Goal: Task Accomplishment & Management: Complete application form

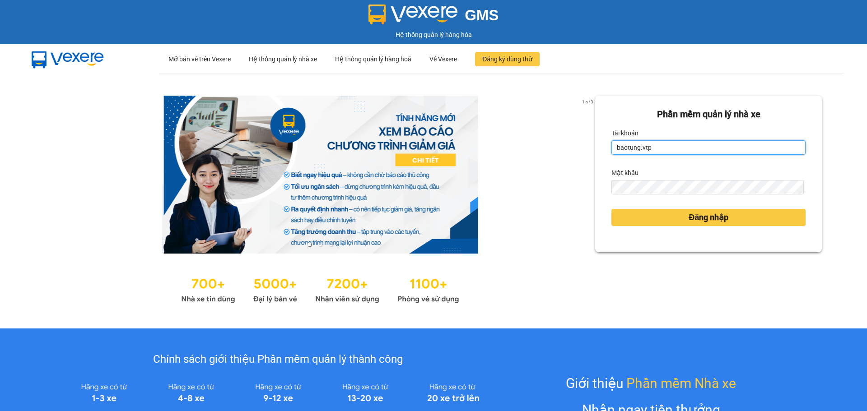
drag, startPoint x: 665, startPoint y: 147, endPoint x: 606, endPoint y: 150, distance: 58.3
click at [611, 150] on input "baotung.vtp" at bounding box center [708, 147] width 194 height 14
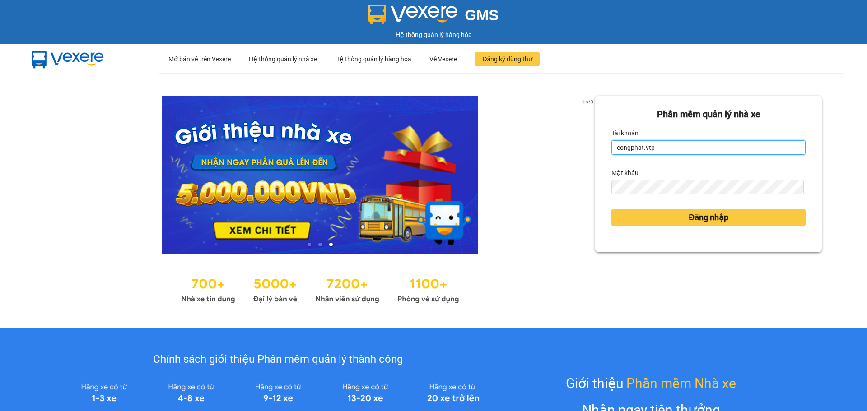
type input "congphat.vtp"
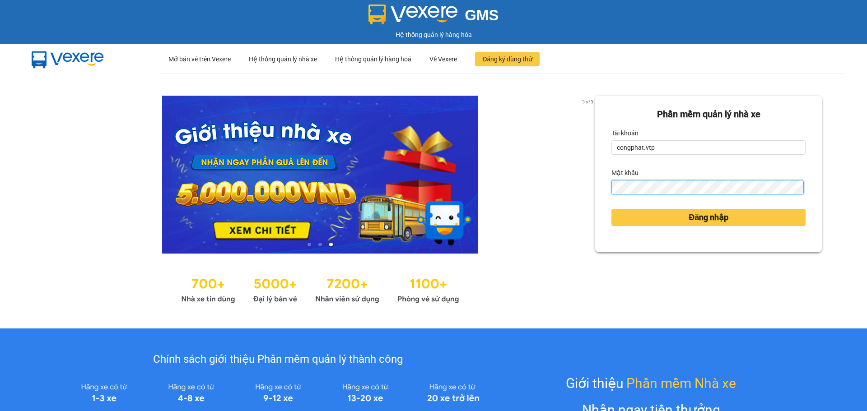
click at [485, 188] on div "3 of 3 Phần mềm quản lý nhà xe Tài khoản congphat.vtp Mật khẩu Đăng nhập" at bounding box center [433, 201] width 867 height 256
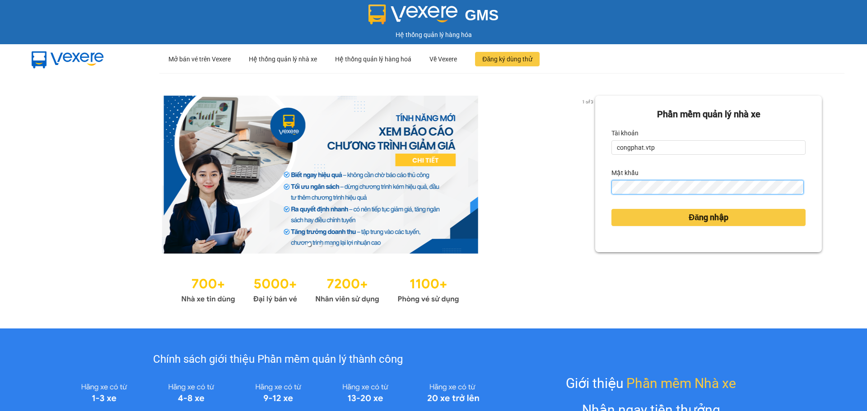
click at [611, 209] on button "Đăng nhập" at bounding box center [708, 217] width 194 height 17
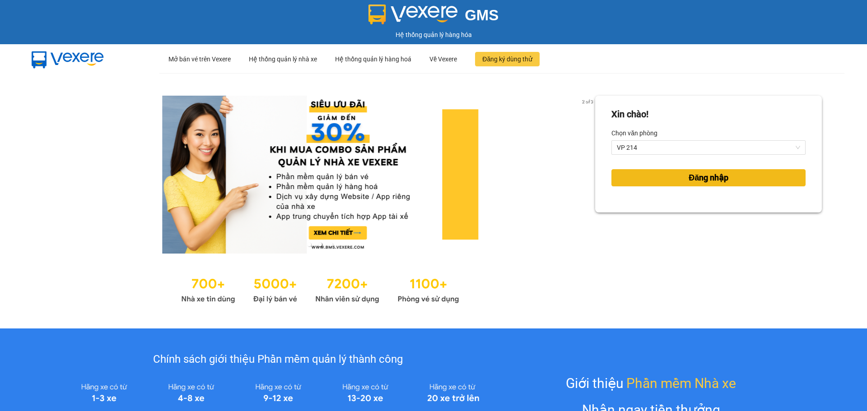
click at [672, 184] on button "Đăng nhập" at bounding box center [708, 177] width 194 height 17
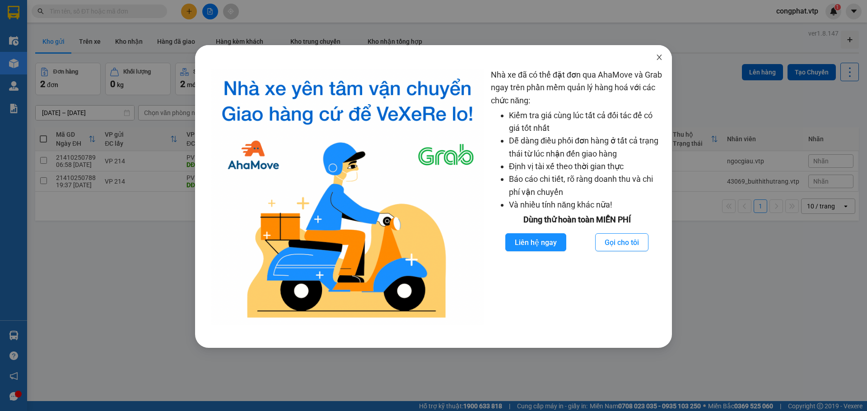
click at [657, 54] on span "Close" at bounding box center [659, 57] width 25 height 25
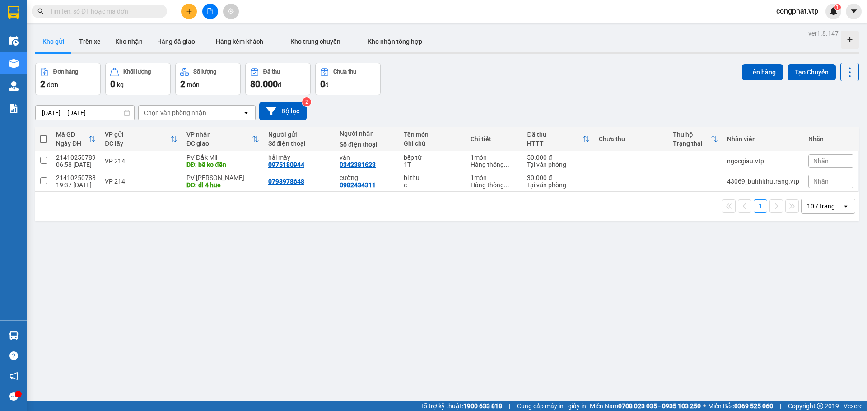
click at [192, 6] on button at bounding box center [189, 12] width 16 height 16
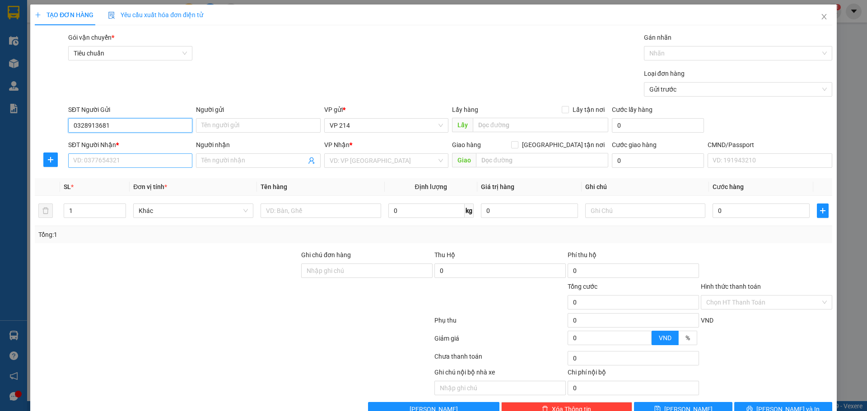
type input "0328913681"
click at [169, 162] on input "SĐT Người Nhận *" at bounding box center [130, 161] width 124 height 14
type input "0343088429"
click at [258, 159] on input "Người nhận" at bounding box center [253, 161] width 104 height 10
type input "tần"
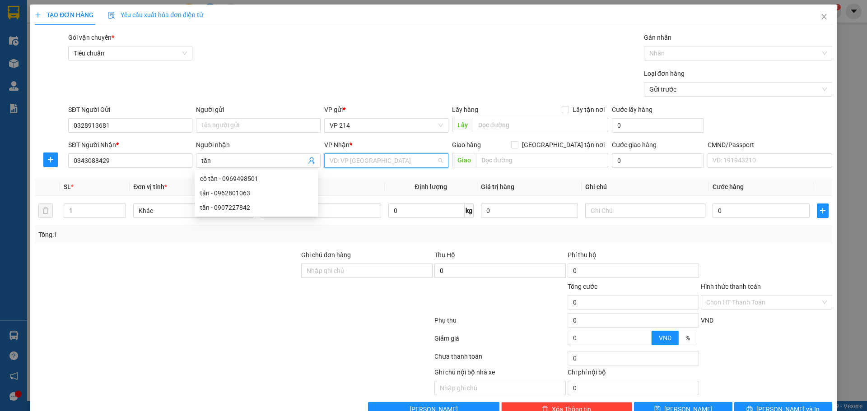
click at [330, 162] on input "search" at bounding box center [383, 161] width 107 height 14
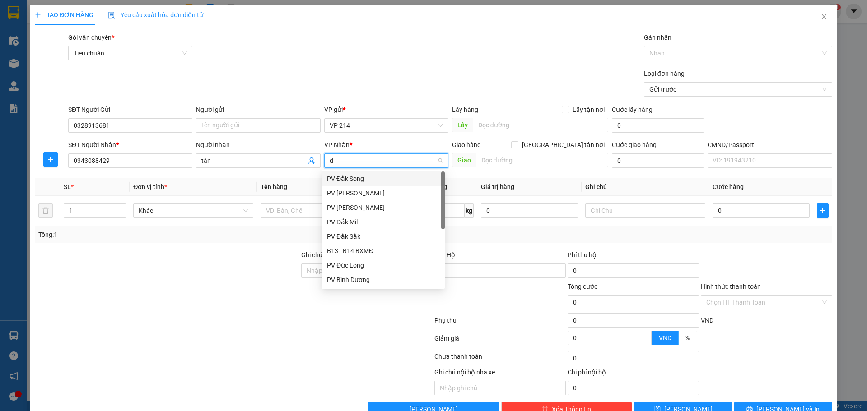
type input "dm"
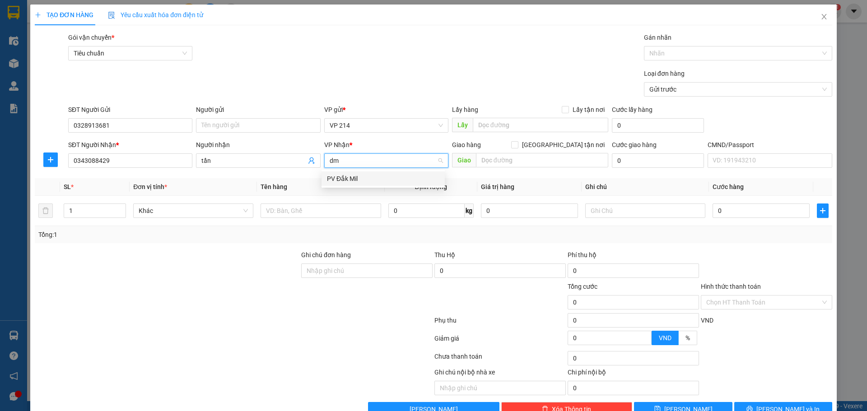
click at [344, 184] on div "PV Đắk Mil" at bounding box center [383, 179] width 123 height 14
click at [344, 201] on td at bounding box center [320, 211] width 127 height 30
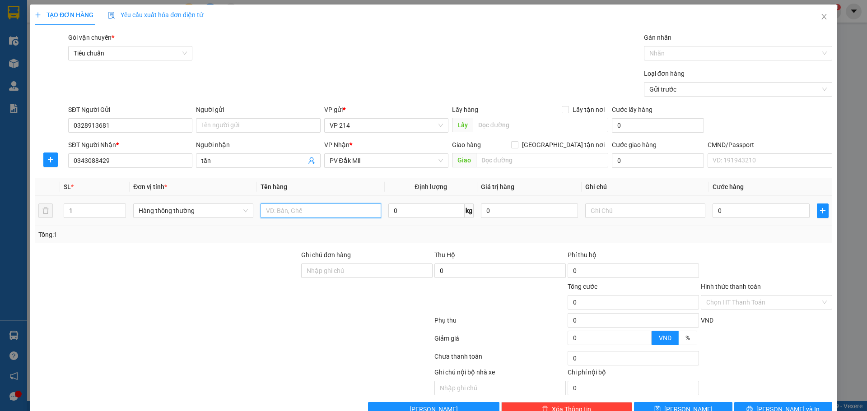
click at [342, 205] on input "text" at bounding box center [321, 211] width 120 height 14
type input "lạnh"
click at [648, 205] on input "text" at bounding box center [645, 211] width 120 height 14
type input "tx"
click at [742, 201] on td "0" at bounding box center [761, 211] width 104 height 30
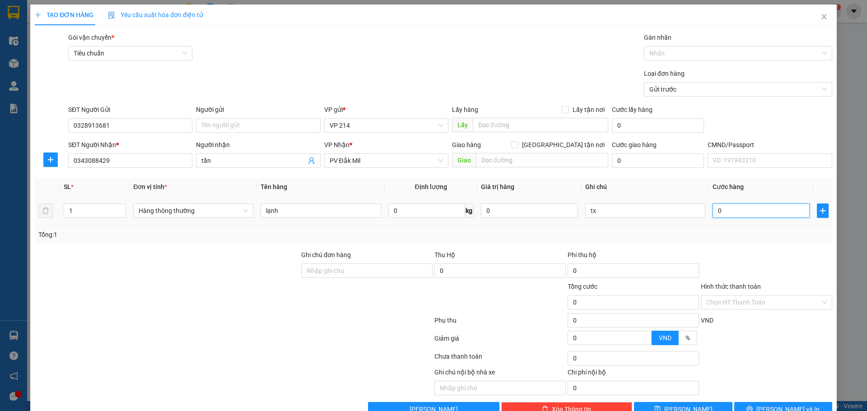
click at [745, 206] on input "0" at bounding box center [761, 211] width 97 height 14
type input "6"
type input "60"
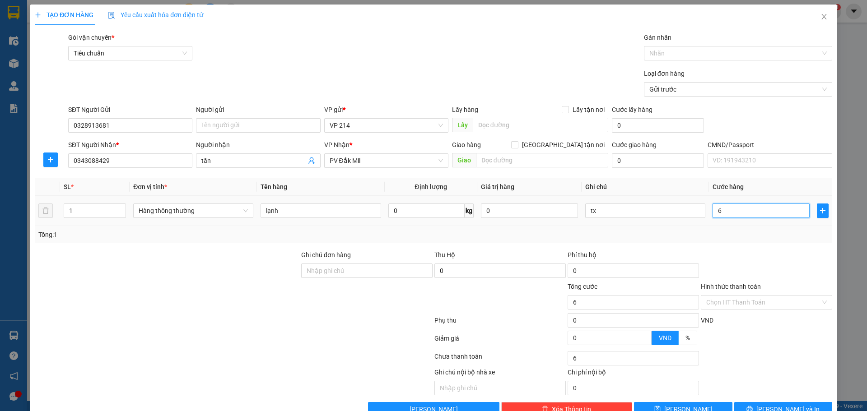
type input "60"
type input "600"
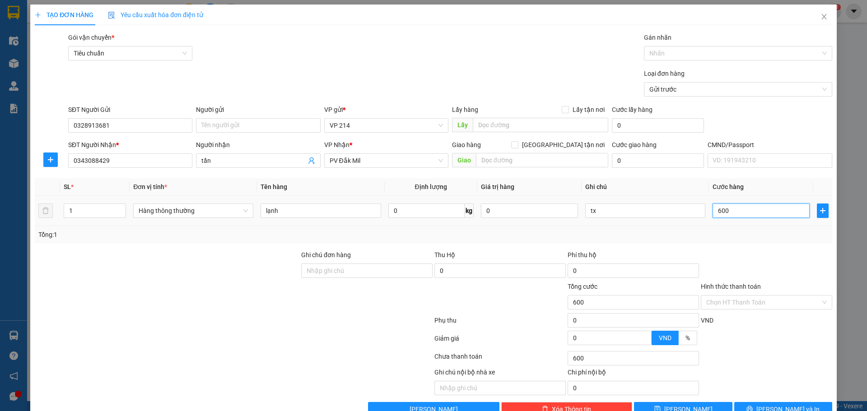
type input "6.000"
type input "60.000"
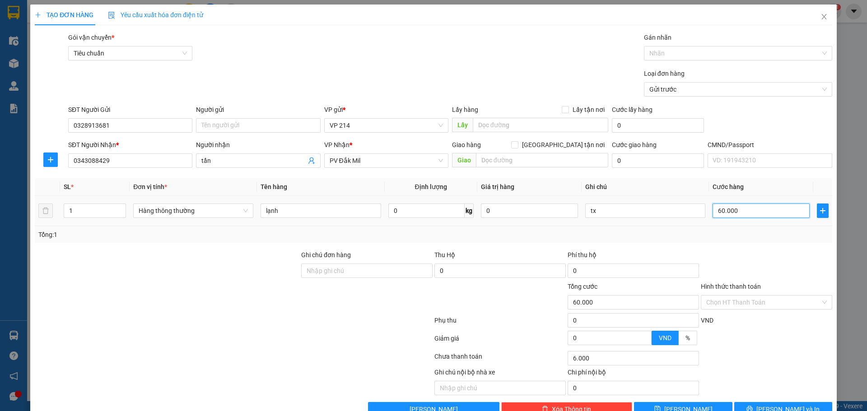
type input "60.000"
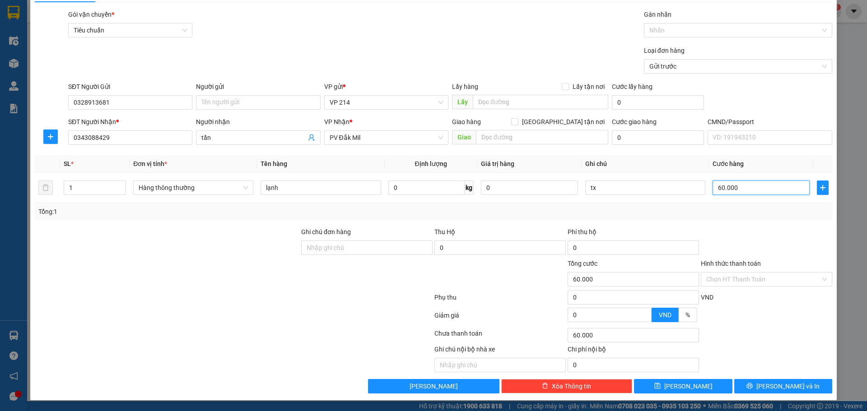
type input "60.000"
click at [753, 387] on icon "printer" at bounding box center [749, 386] width 6 height 6
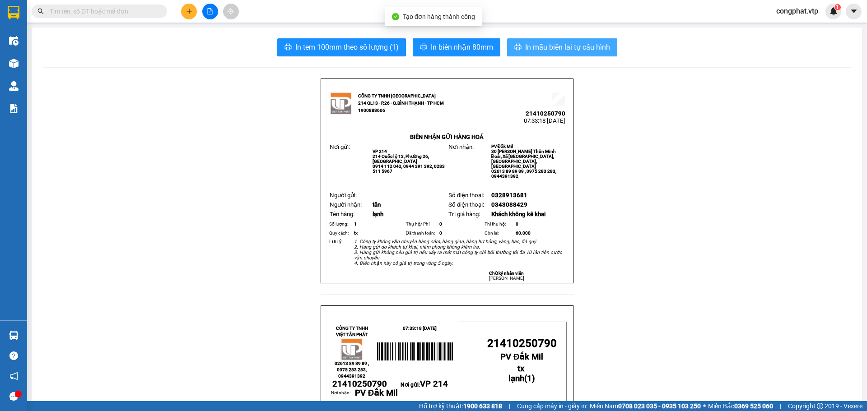
click at [521, 42] on button "In mẫu biên lai tự cấu hình" at bounding box center [562, 47] width 110 height 18
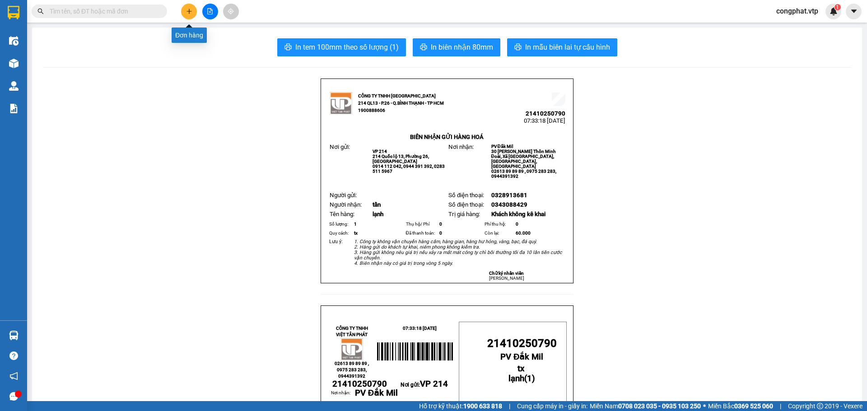
click at [190, 14] on icon "plus" at bounding box center [189, 11] width 6 height 6
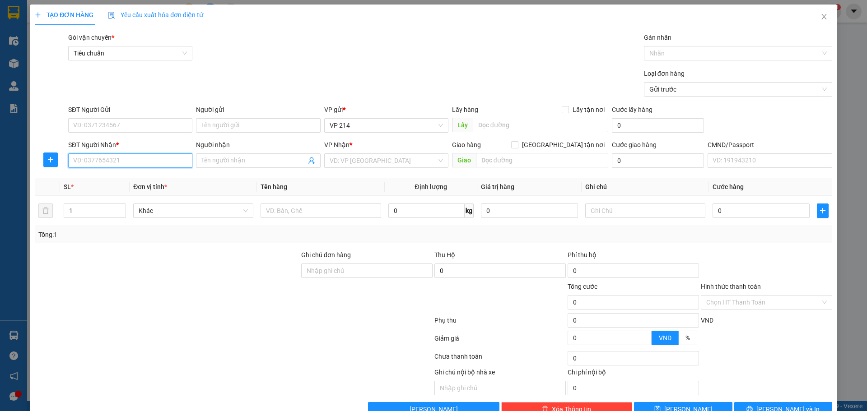
click at [145, 165] on input "SĐT Người Nhận *" at bounding box center [130, 161] width 124 height 14
click at [233, 158] on input "Người nhận" at bounding box center [253, 161] width 104 height 10
type input "9 bình"
drag, startPoint x: 238, startPoint y: 180, endPoint x: 250, endPoint y: 177, distance: 12.3
click at [240, 180] on div "9 bình - 0918033099" at bounding box center [256, 179] width 112 height 10
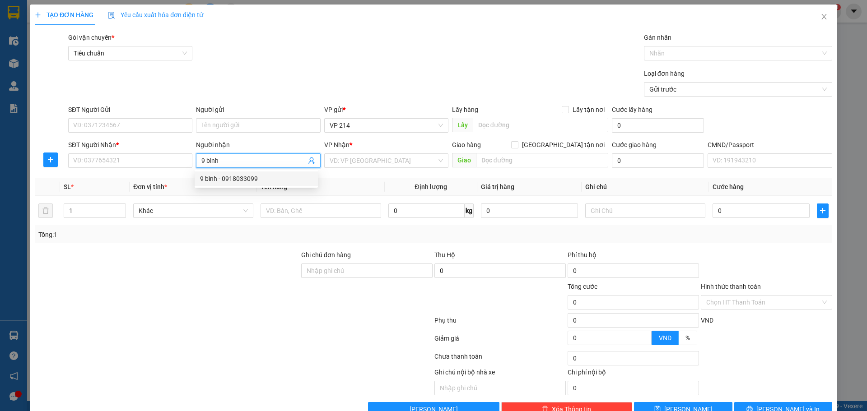
type input "0918033099"
type input "9 bình"
click at [343, 158] on input "search" at bounding box center [383, 161] width 107 height 14
drag, startPoint x: 98, startPoint y: 163, endPoint x: 1, endPoint y: 199, distance: 103.4
click at [0, 199] on div "TẠO ĐƠN HÀNG Yêu cầu xuất hóa đơn điện tử Transit Pickup Surcharge Ids Transit …" at bounding box center [433, 205] width 867 height 411
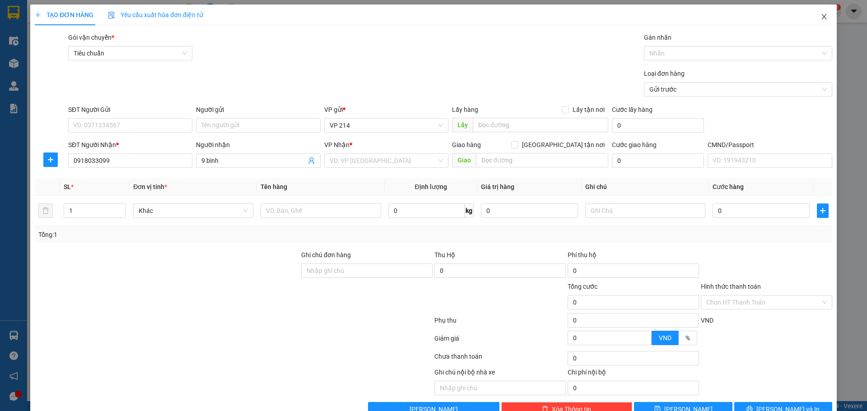
click at [820, 22] on span "Close" at bounding box center [823, 17] width 25 height 25
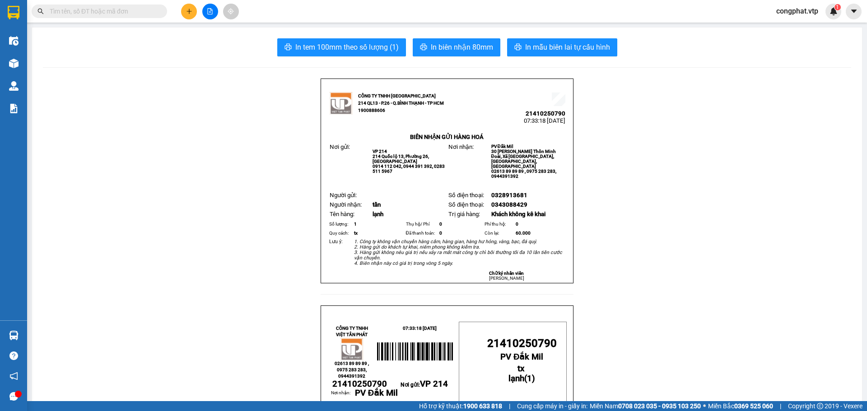
click at [105, 15] on input "text" at bounding box center [103, 11] width 107 height 10
paste input "0918033099"
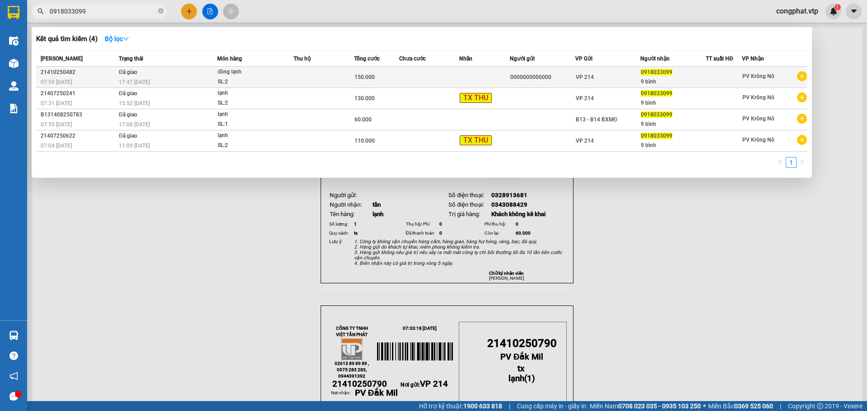
type input "0918033099"
click at [210, 78] on div "17:47 [DATE]" at bounding box center [168, 82] width 98 height 10
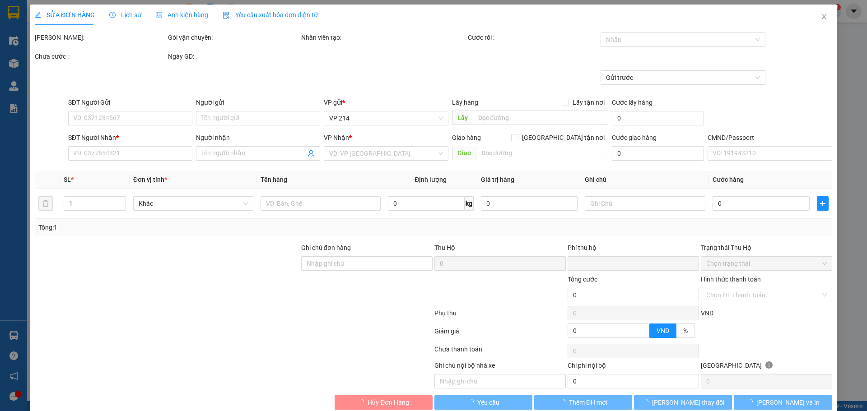
type input "0000000000000"
type input "0918033099"
type input "9 bình"
type input "0"
type input "150.000"
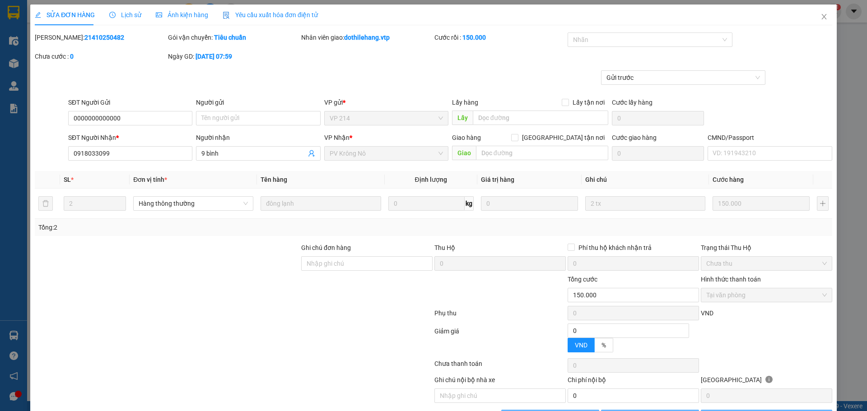
type input "7.500"
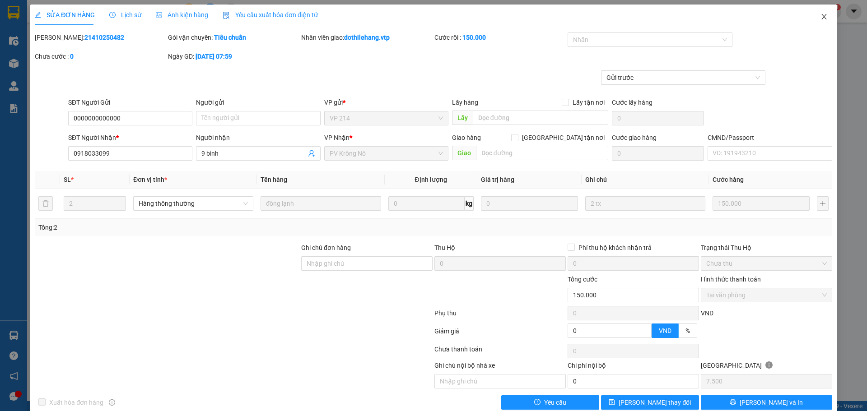
click at [816, 21] on span "Close" at bounding box center [823, 17] width 25 height 25
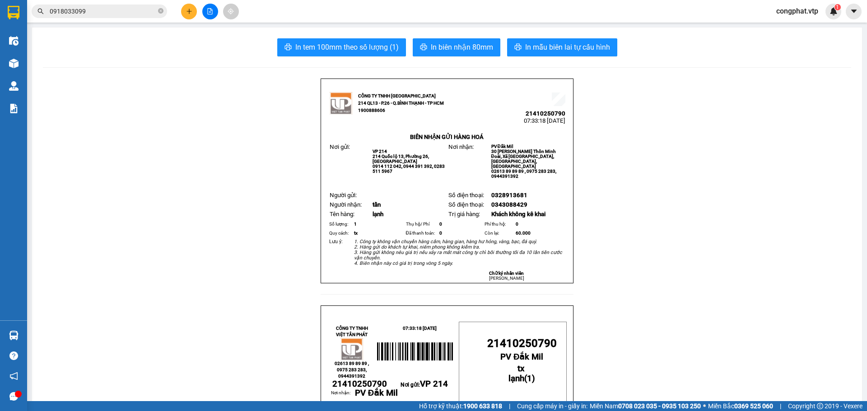
click at [191, 7] on button at bounding box center [189, 12] width 16 height 16
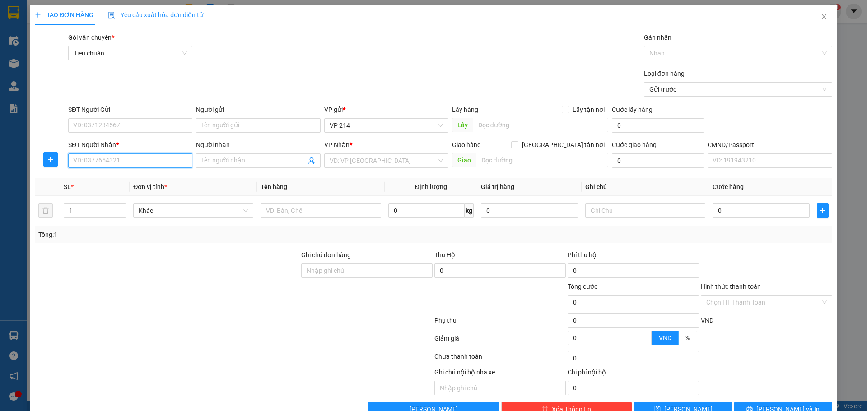
click at [127, 157] on input "SĐT Người Nhận *" at bounding box center [130, 161] width 124 height 14
paste input "0918033099"
type input "0918033099"
click at [103, 175] on div "0918033099 - 9 bình" at bounding box center [129, 179] width 112 height 10
type input "9 bình"
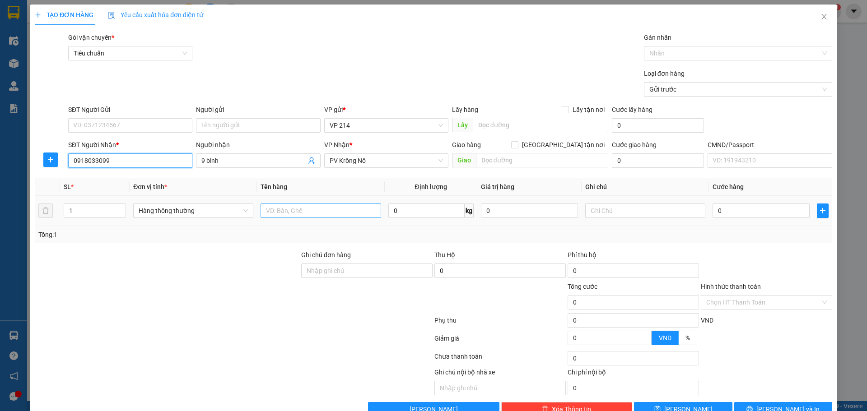
type input "0918033099"
click at [329, 211] on input "text" at bounding box center [321, 211] width 120 height 14
type input "lạnh"
drag, startPoint x: 81, startPoint y: 211, endPoint x: 0, endPoint y: 240, distance: 85.7
click at [0, 237] on div "TẠO ĐƠN HÀNG Yêu cầu xuất hóa đơn điện tử Transit Pickup Surcharge Ids Transit …" at bounding box center [433, 205] width 867 height 411
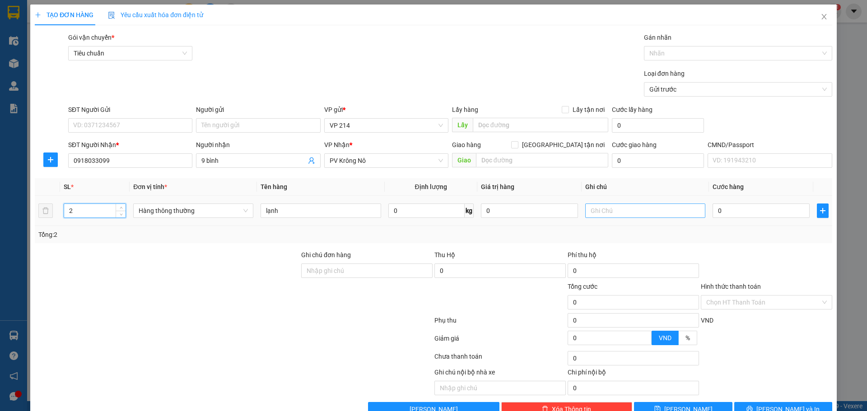
type input "2"
click at [603, 211] on input "text" at bounding box center [645, 211] width 120 height 14
type input "tx"
drag, startPoint x: 727, startPoint y: 207, endPoint x: 723, endPoint y: 203, distance: 5.1
click at [727, 207] on input "0" at bounding box center [761, 211] width 97 height 14
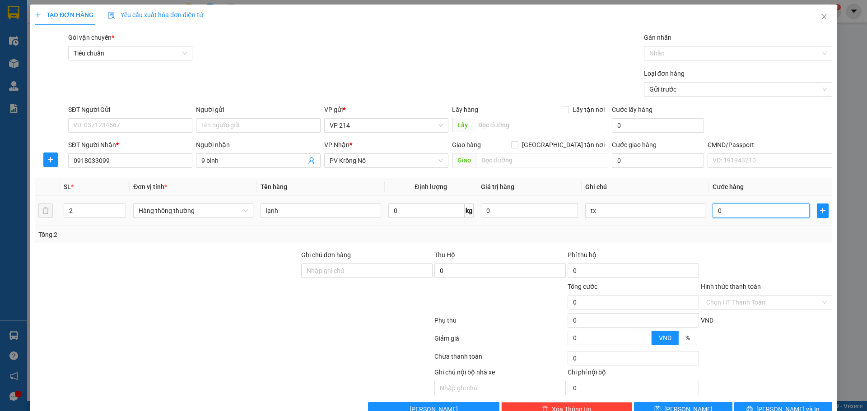
type input "1"
type input "10"
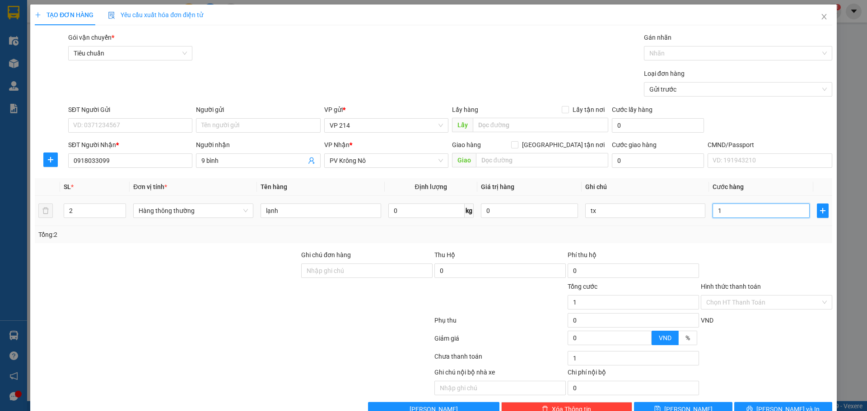
type input "10"
type input "100"
type input "1.000"
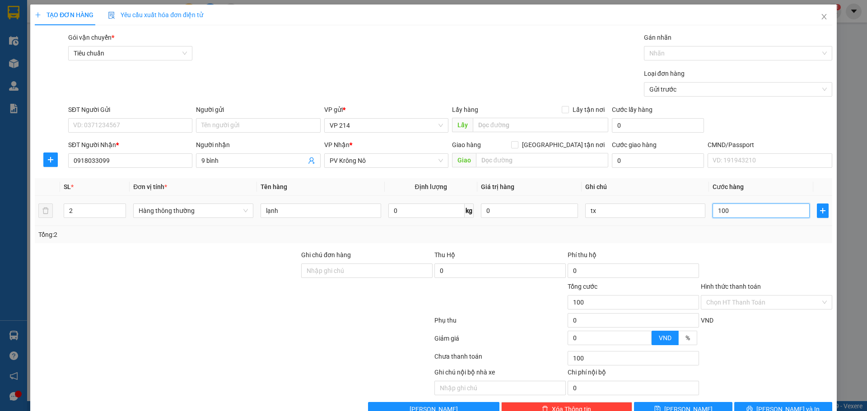
type input "1.000"
type input "10.000"
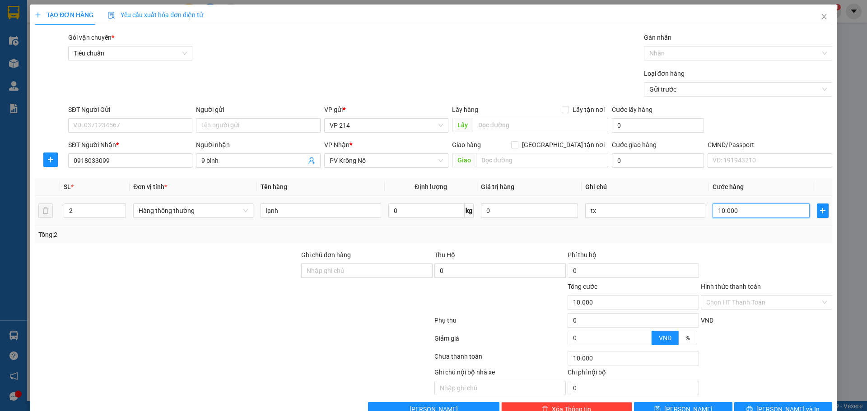
type input "100.000"
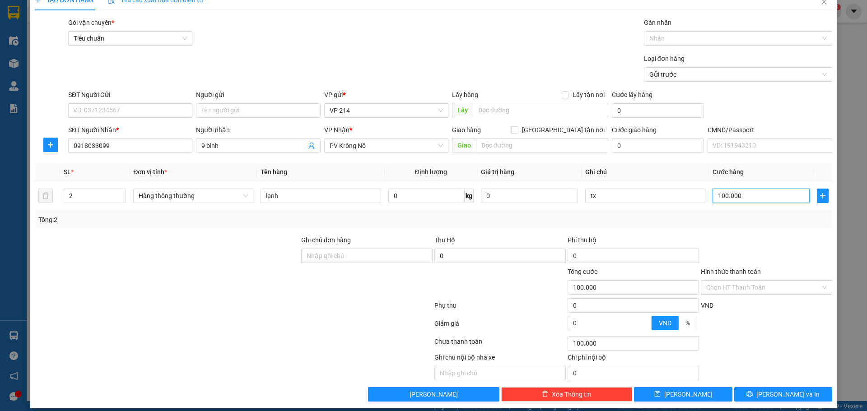
scroll to position [23, 0]
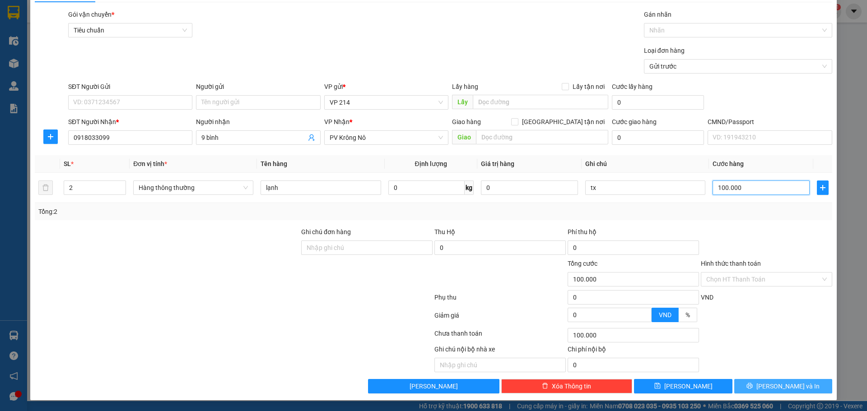
type input "100.000"
click at [779, 387] on span "[PERSON_NAME] và In" at bounding box center [787, 387] width 63 height 10
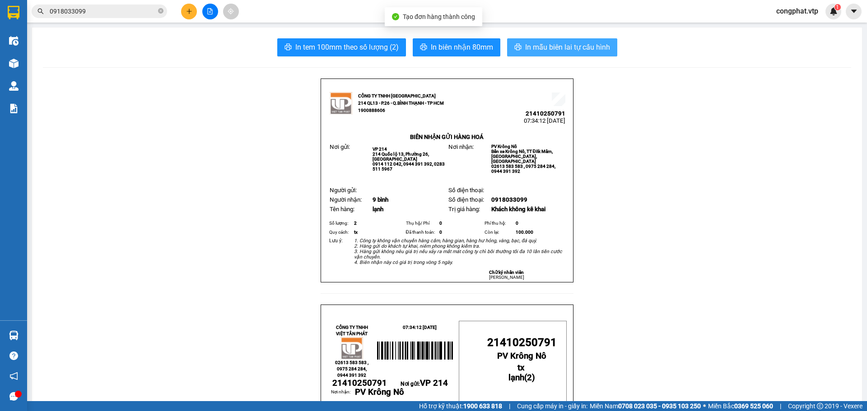
click at [528, 53] on span "In mẫu biên lai tự cấu hình" at bounding box center [567, 47] width 85 height 11
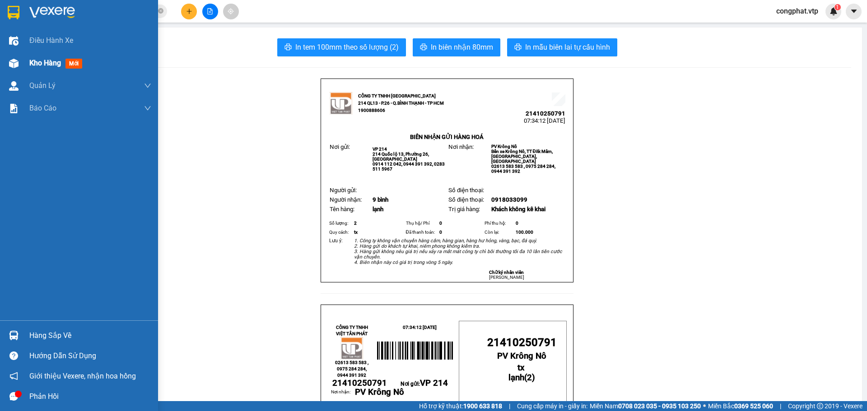
click at [10, 65] on div at bounding box center [14, 64] width 16 height 16
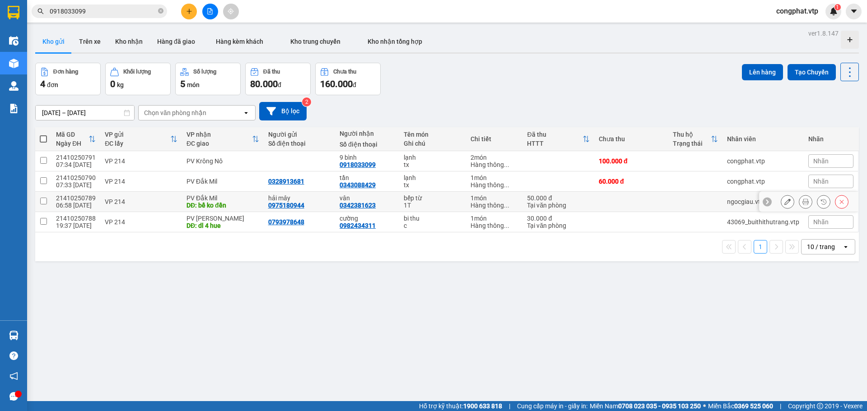
click at [248, 199] on div "PV Đắk Mil" at bounding box center [222, 198] width 73 height 7
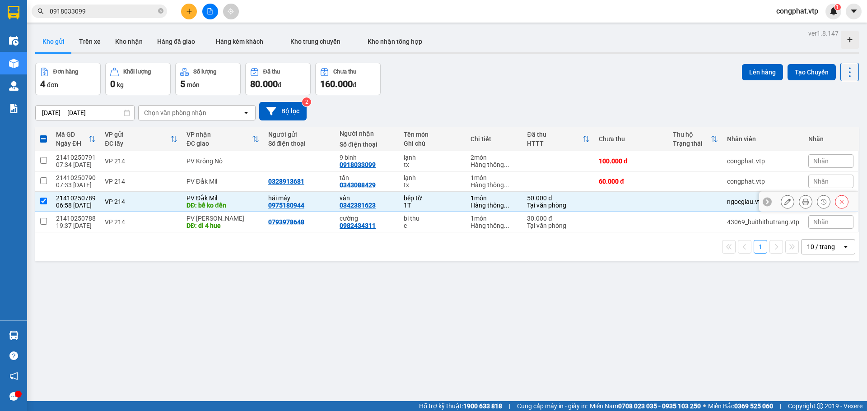
click at [416, 209] on td "bếp từ 1T" at bounding box center [432, 202] width 66 height 20
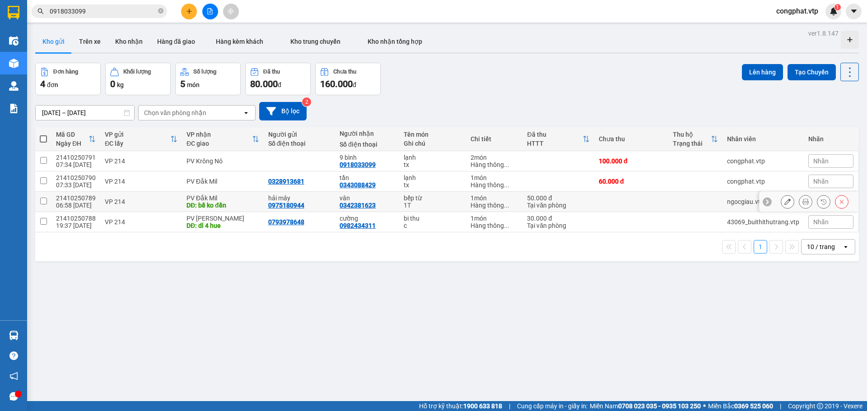
click at [379, 204] on div "vân 0342381623" at bounding box center [367, 202] width 55 height 14
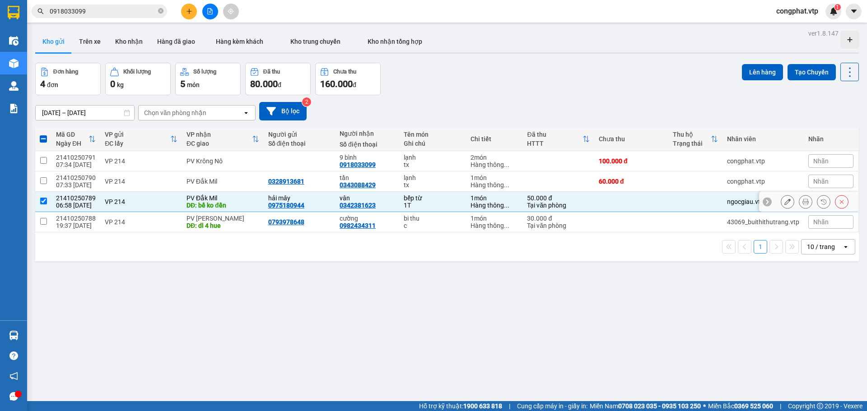
click at [379, 204] on div "vân 0342381623" at bounding box center [367, 202] width 55 height 14
checkbox input "false"
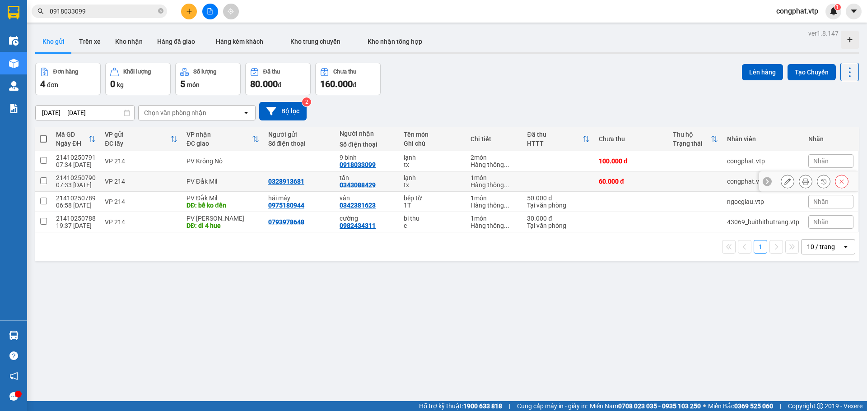
click at [379, 179] on div "tần" at bounding box center [367, 177] width 55 height 7
checkbox input "true"
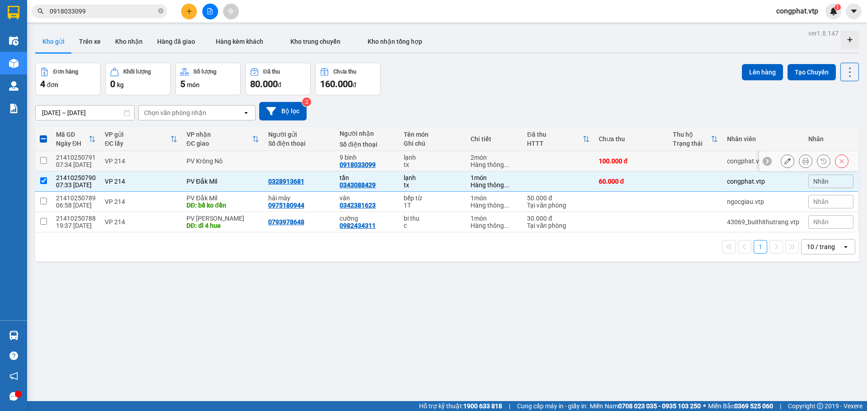
click at [377, 160] on div "9 bình" at bounding box center [367, 157] width 55 height 7
checkbox input "true"
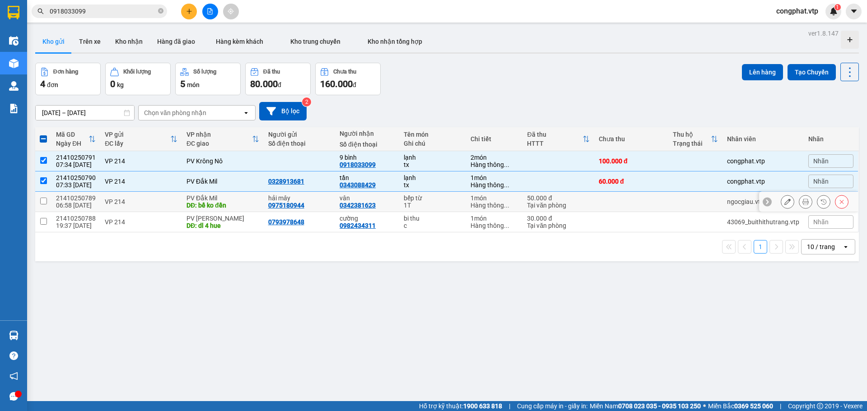
click at [330, 205] on td "hải mây 0975180944" at bounding box center [300, 202] width 72 height 20
checkbox input "true"
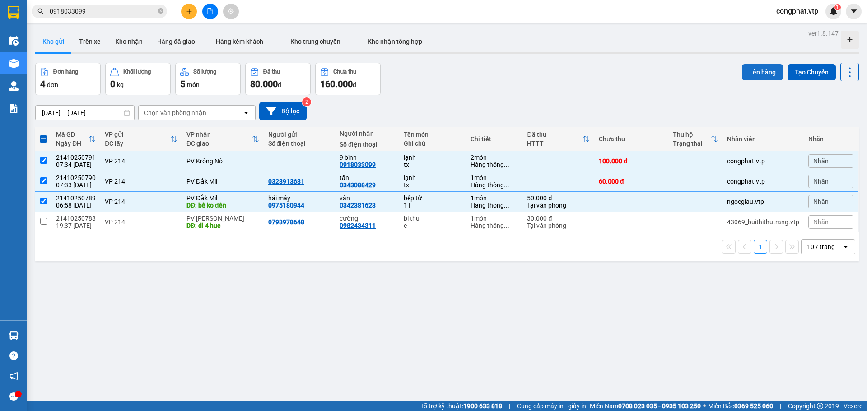
click at [746, 71] on button "Lên hàng" at bounding box center [762, 72] width 41 height 16
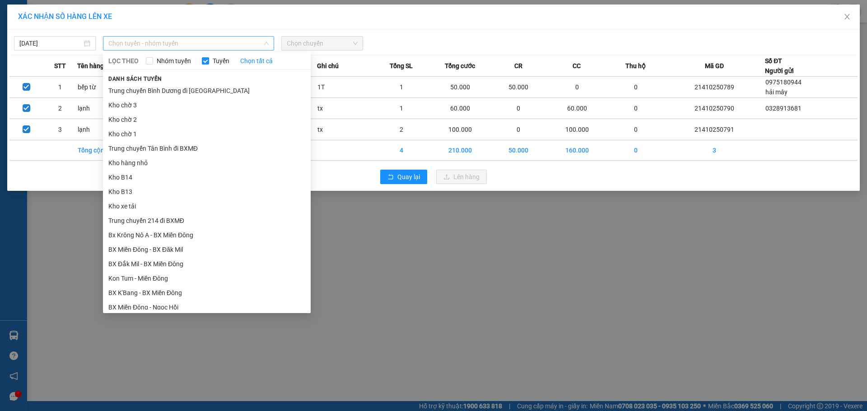
click at [232, 40] on span "Chọn tuyến - nhóm tuyến" at bounding box center [188, 44] width 160 height 14
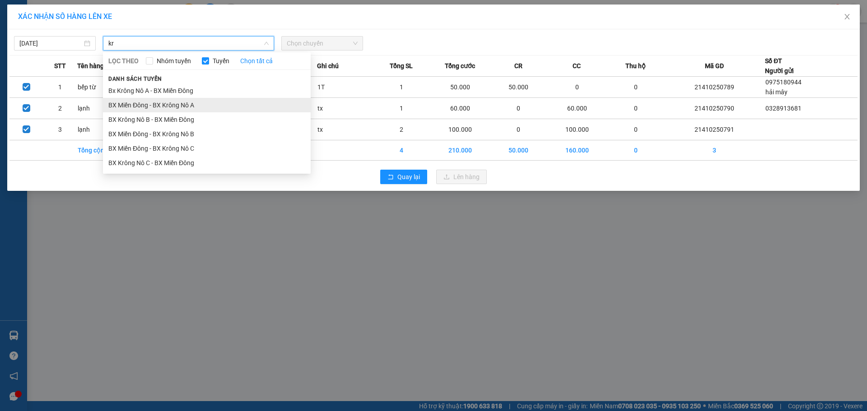
type input "kr"
click at [240, 102] on li "BX Miền Đông - BX Krông Nô A" at bounding box center [207, 105] width 208 height 14
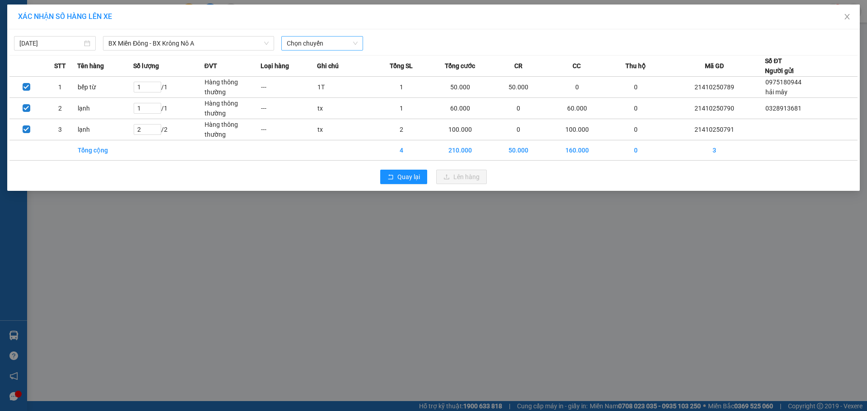
drag, startPoint x: 337, startPoint y: 30, endPoint x: 338, endPoint y: 43, distance: 13.2
click at [337, 30] on div "[DATE] BX Miền Đông - [GEOGRAPHIC_DATA] Nô A LỌC THEO Nhóm tuyến Tuyến Chọn tất…" at bounding box center [433, 110] width 853 height 162
click at [338, 43] on span "Chọn chuyến" at bounding box center [322, 44] width 71 height 14
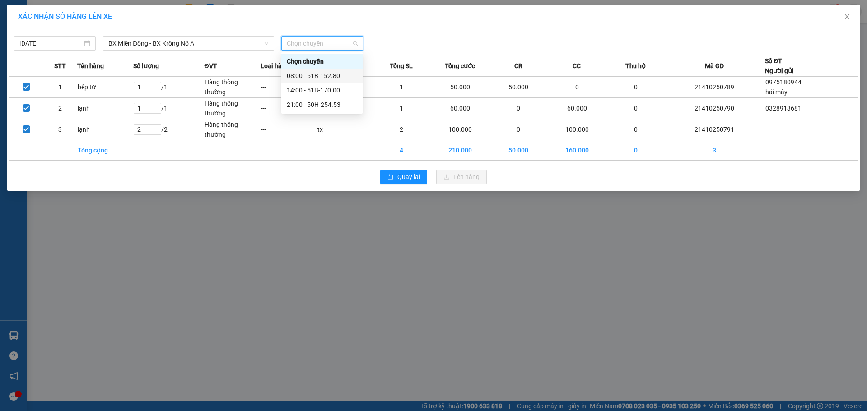
click at [325, 75] on div "08:00 - 51B-152.80" at bounding box center [322, 76] width 70 height 10
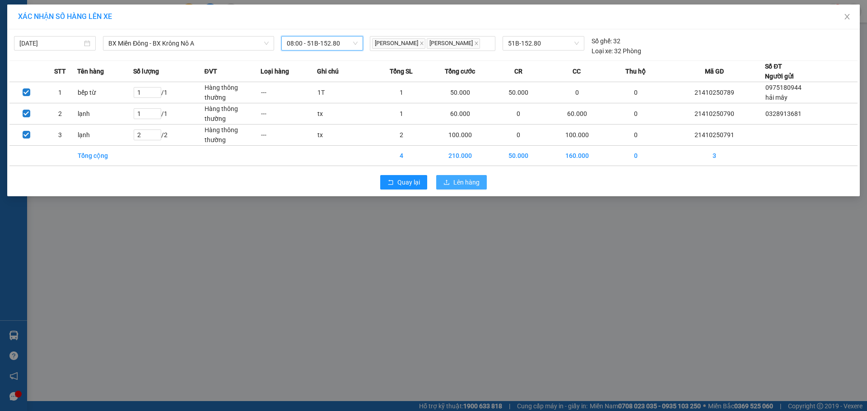
click at [454, 181] on span "Lên hàng" at bounding box center [466, 182] width 26 height 10
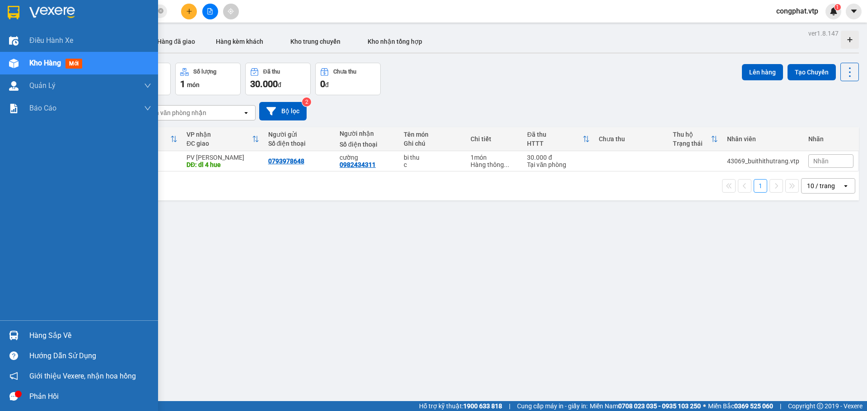
click at [13, 74] on div "Kho hàng mới" at bounding box center [79, 63] width 158 height 23
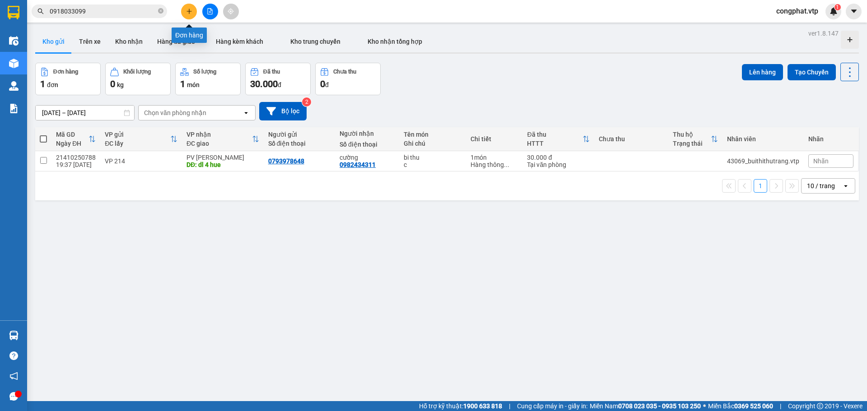
click at [190, 15] on button at bounding box center [189, 12] width 16 height 16
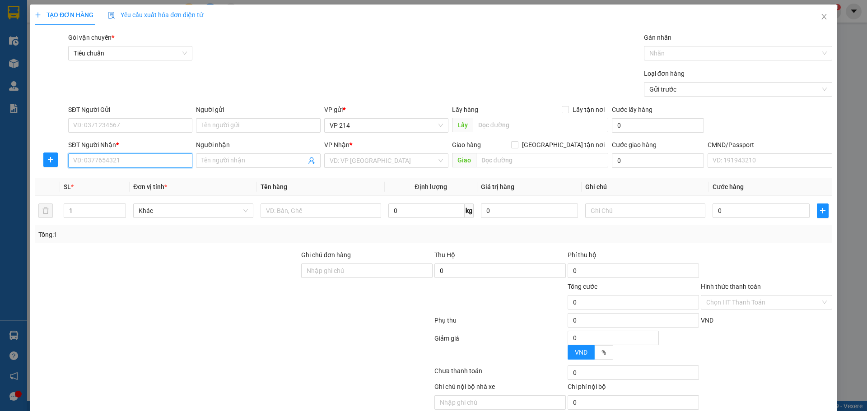
click at [122, 154] on input "SĐT Người Nhận *" at bounding box center [130, 161] width 124 height 14
click at [391, 166] on input "search" at bounding box center [383, 161] width 107 height 14
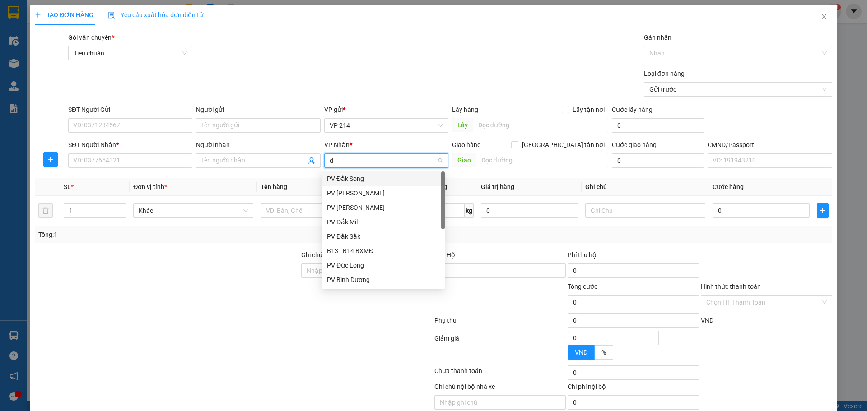
type input "dx"
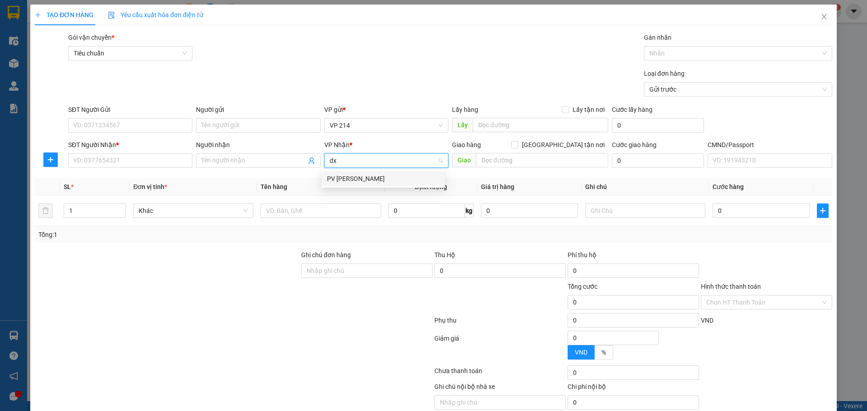
drag, startPoint x: 410, startPoint y: 180, endPoint x: 451, endPoint y: 171, distance: 41.7
click at [418, 181] on div "PV [PERSON_NAME]" at bounding box center [383, 179] width 112 height 10
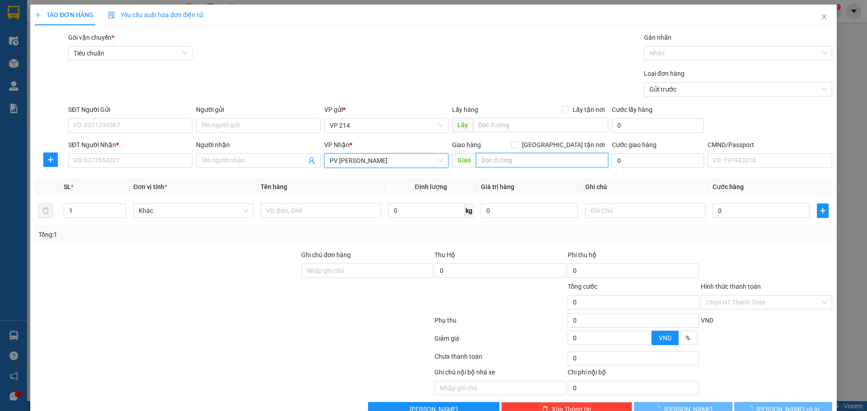
click at [510, 163] on input "text" at bounding box center [542, 160] width 132 height 14
type input "nam nia"
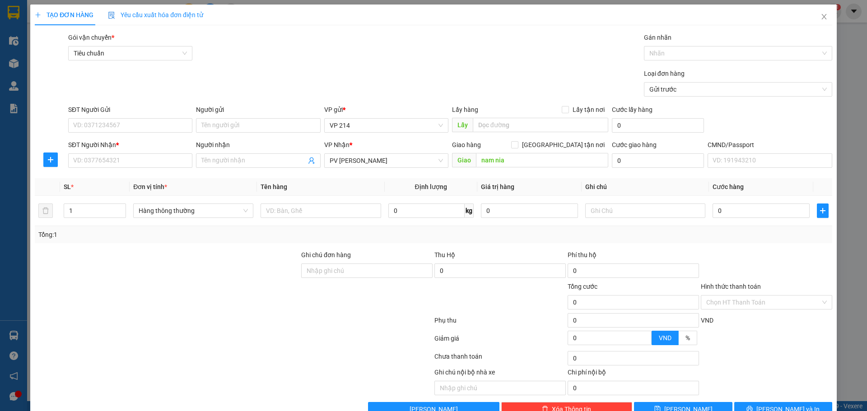
click at [144, 169] on div "SĐT Người Nhận * VD: 0377654321" at bounding box center [130, 156] width 124 height 32
click at [151, 159] on input "SĐT Người Nhận *" at bounding box center [130, 161] width 124 height 14
drag, startPoint x: 96, startPoint y: 118, endPoint x: 91, endPoint y: 120, distance: 5.3
click at [91, 120] on input "SĐT Người Gửi" at bounding box center [130, 125] width 124 height 14
type input "0812364698"
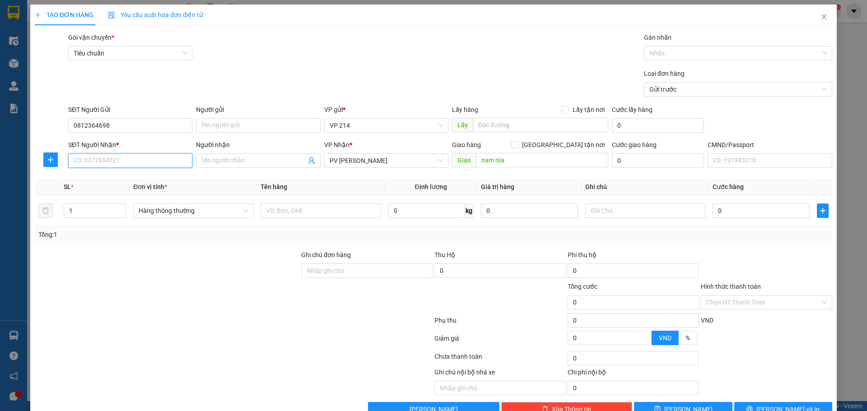
click at [136, 158] on input "SĐT Người Nhận *" at bounding box center [130, 161] width 124 height 14
type input "0392342045"
click at [219, 166] on span at bounding box center [258, 161] width 124 height 14
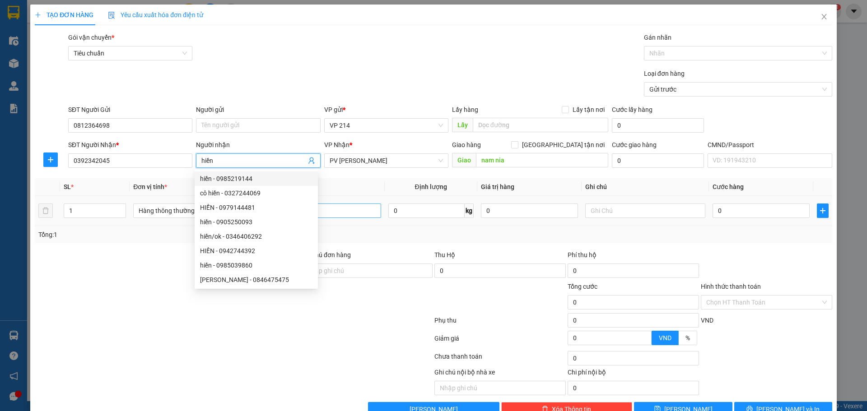
type input "hiền"
drag, startPoint x: 351, startPoint y: 206, endPoint x: 400, endPoint y: 207, distance: 48.8
click at [354, 206] on input "text" at bounding box center [321, 211] width 120 height 14
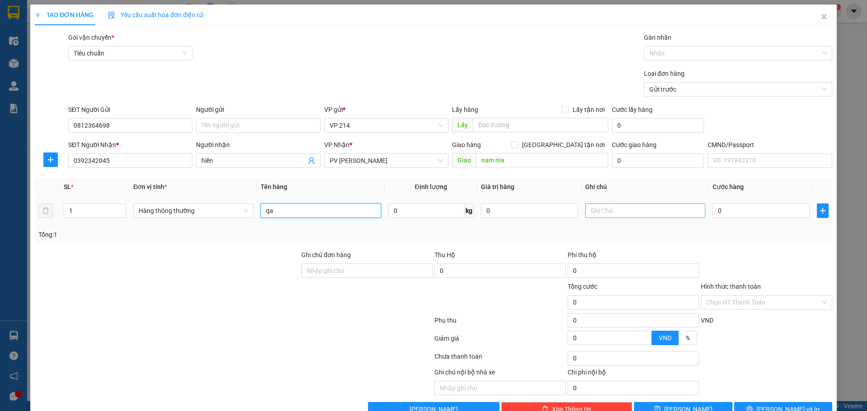
type input "qa"
click at [594, 211] on input "text" at bounding box center [645, 211] width 120 height 14
type input "vali"
click at [755, 216] on input "0" at bounding box center [761, 211] width 97 height 14
type input "5"
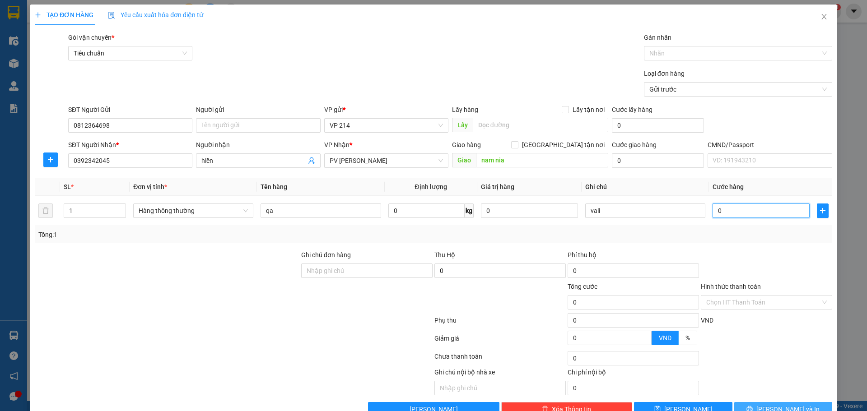
type input "5"
type input "50"
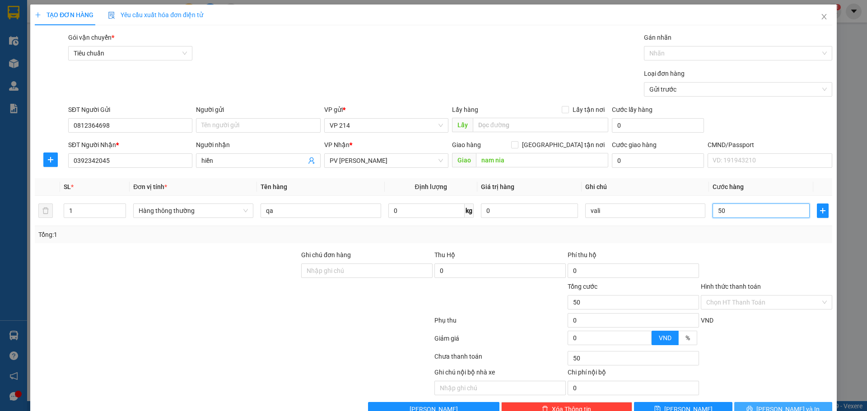
type input "500"
type input "5.000"
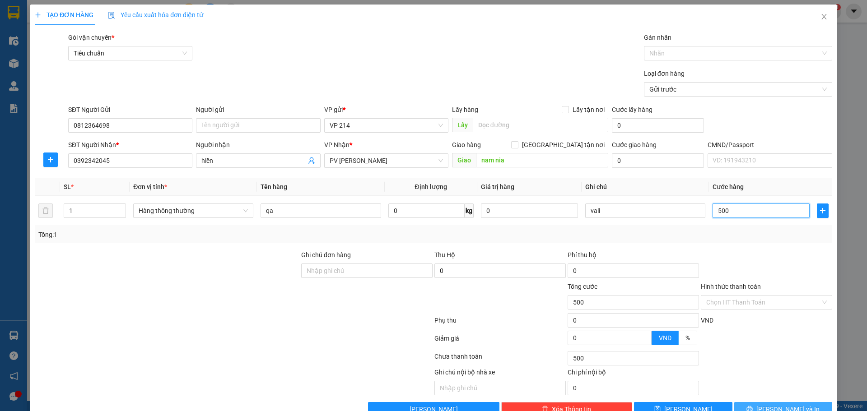
type input "5.000"
type input "50.000"
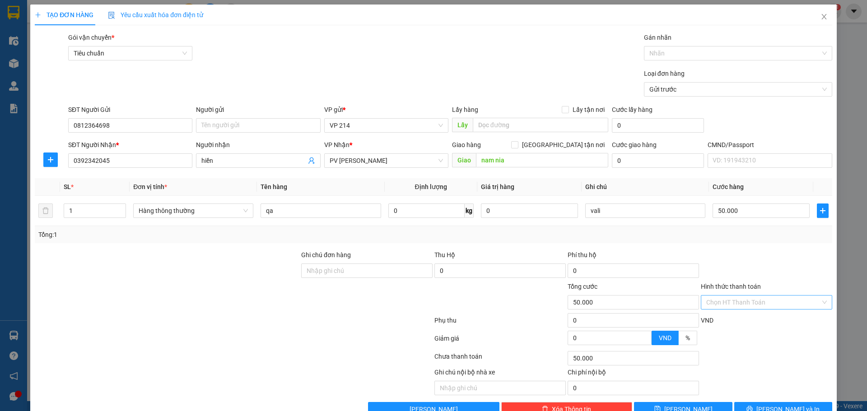
drag, startPoint x: 776, startPoint y: 298, endPoint x: 773, endPoint y: 324, distance: 26.4
click at [776, 298] on input "Hình thức thanh toán" at bounding box center [763, 303] width 114 height 14
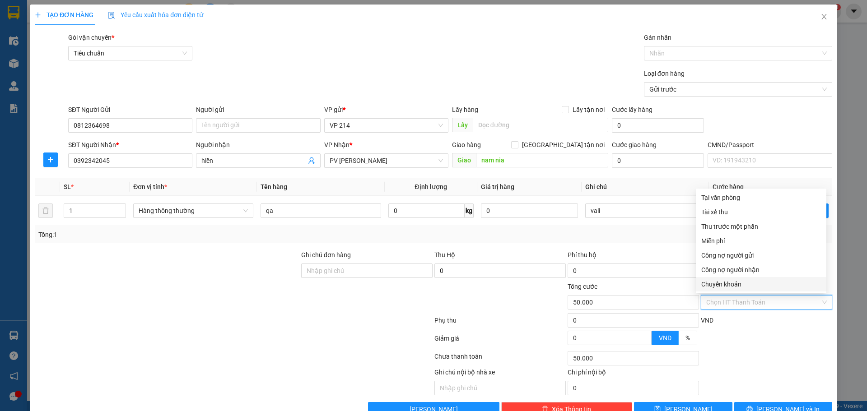
click at [746, 284] on div "Chuyển khoản" at bounding box center [761, 285] width 120 height 10
type input "0"
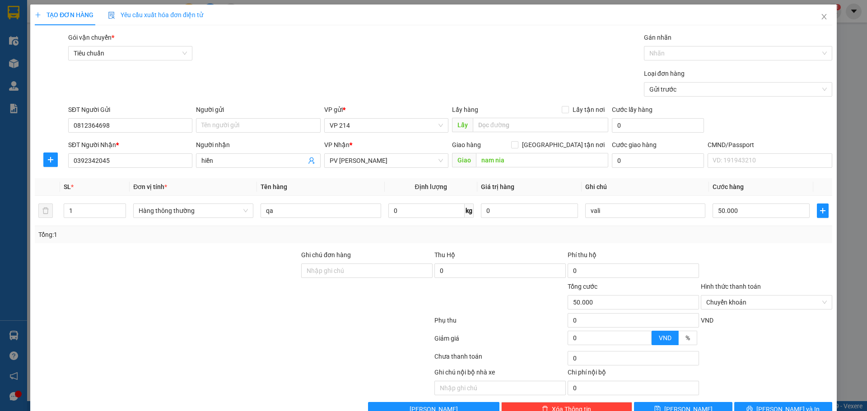
click at [685, 61] on div "Gán nhãn Nhãn" at bounding box center [738, 49] width 188 height 32
click at [689, 56] on div at bounding box center [733, 53] width 175 height 11
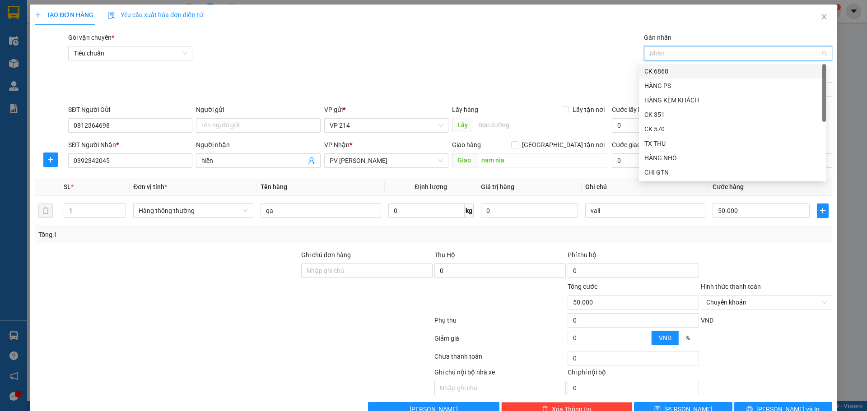
type input "39"
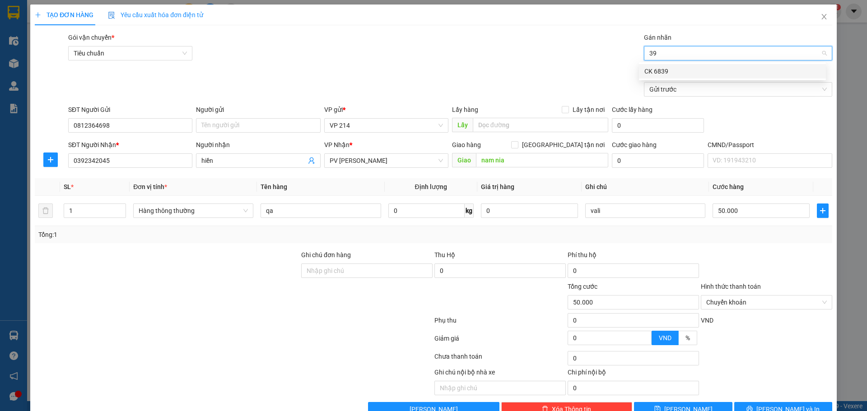
click at [694, 70] on div "CK 6839" at bounding box center [732, 71] width 176 height 10
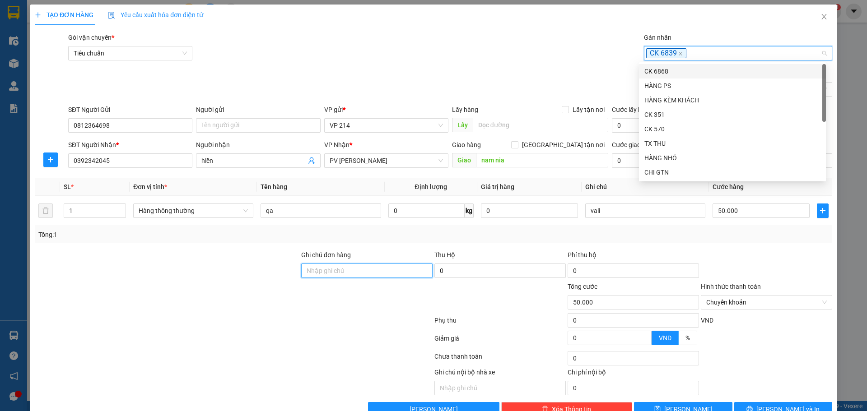
click at [343, 275] on input "Ghi chú đơn hàng" at bounding box center [366, 271] width 131 height 14
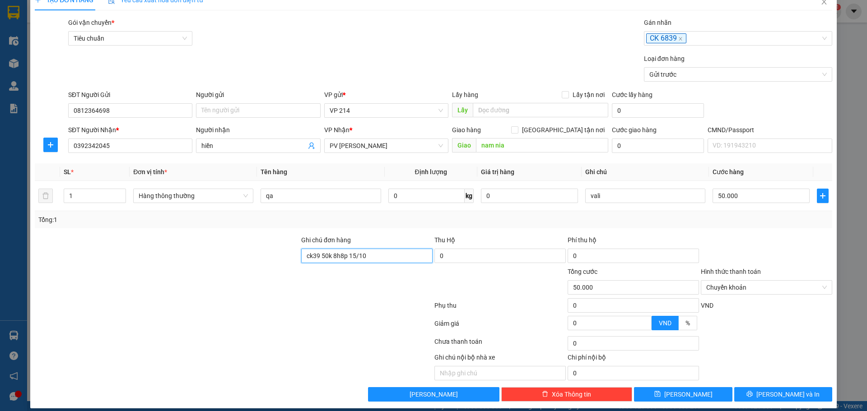
scroll to position [23, 0]
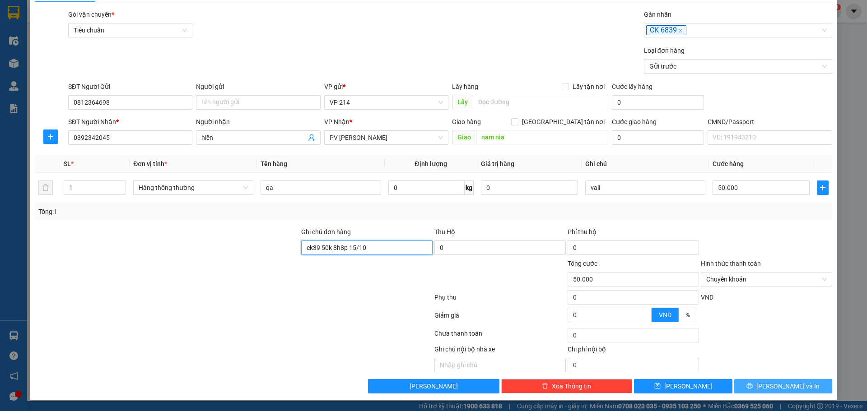
type input "ck39 50k 8h8p 15/10"
click at [794, 387] on span "[PERSON_NAME] và In" at bounding box center [787, 387] width 63 height 10
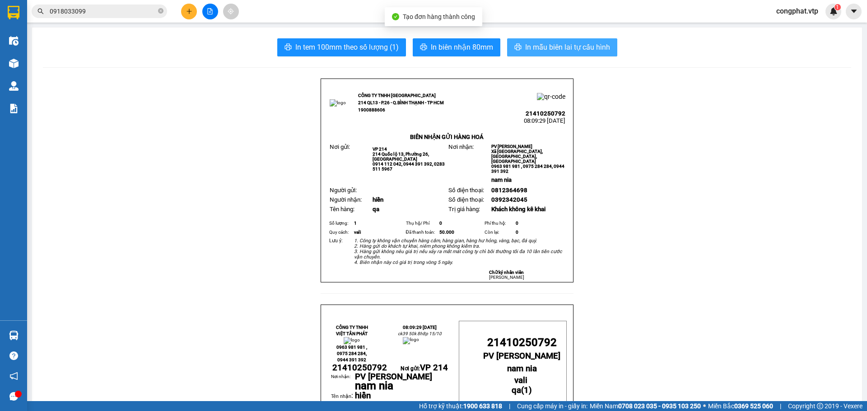
click at [526, 44] on span "In mẫu biên lai tự cấu hình" at bounding box center [567, 47] width 85 height 11
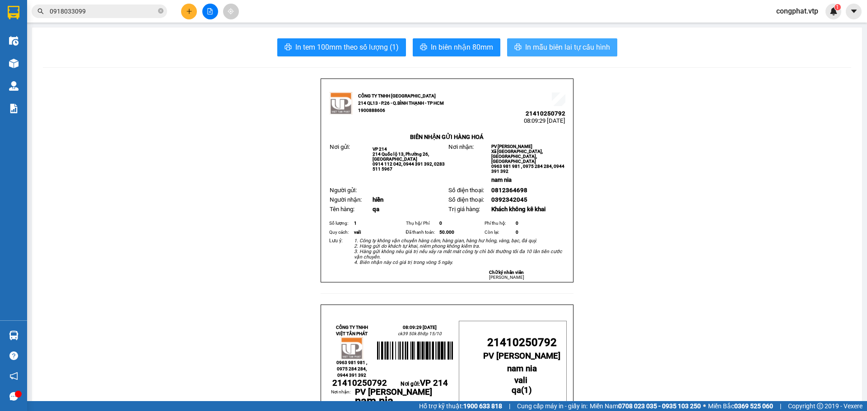
click at [582, 42] on span "In mẫu biên lai tự cấu hình" at bounding box center [567, 47] width 85 height 11
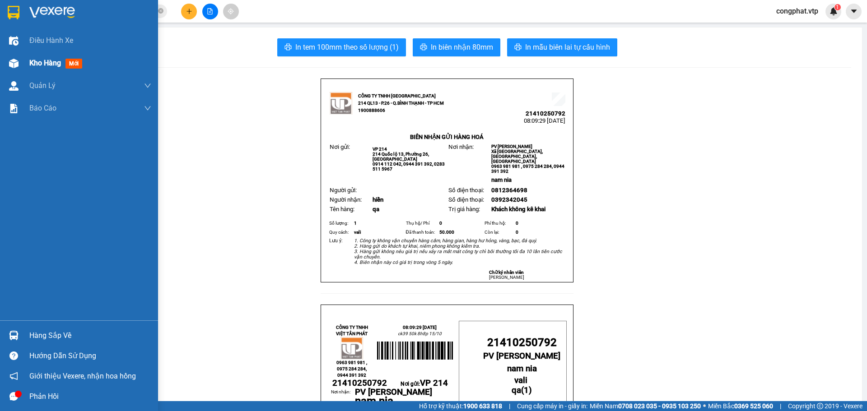
click at [41, 72] on div "Kho hàng mới" at bounding box center [90, 63] width 122 height 23
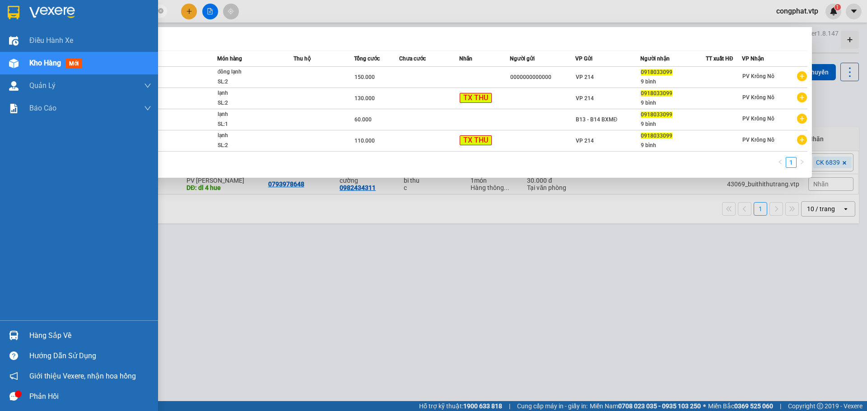
drag, startPoint x: 94, startPoint y: 12, endPoint x: 0, endPoint y: 52, distance: 102.8
click at [0, 52] on section "Kết quả tìm kiếm ( 4 ) Bộ lọc Mã ĐH Trạng thái Món hàng Thu hộ Tổng cước Chưa c…" at bounding box center [433, 205] width 867 height 411
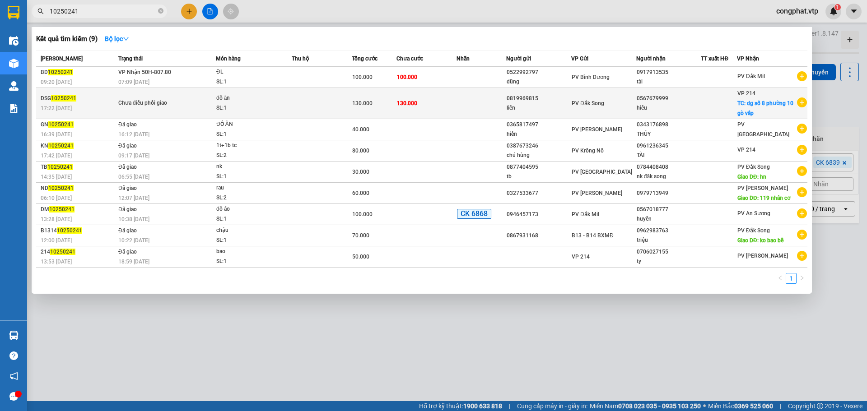
type input "10250241"
click at [85, 97] on div "DSG 10250241" at bounding box center [78, 98] width 75 height 9
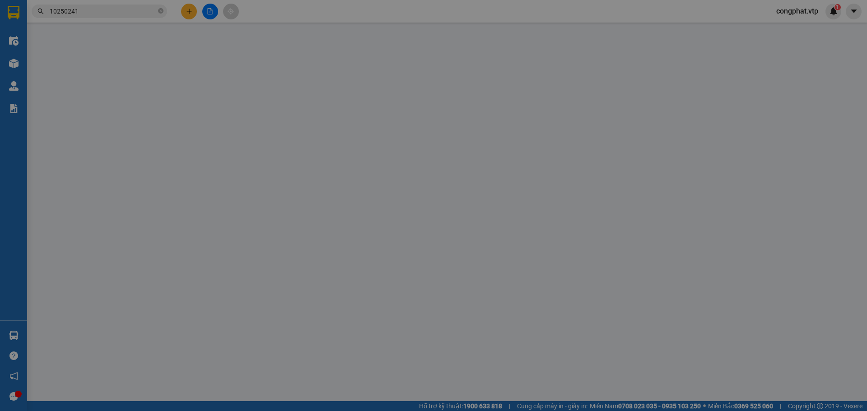
type input "2.500"
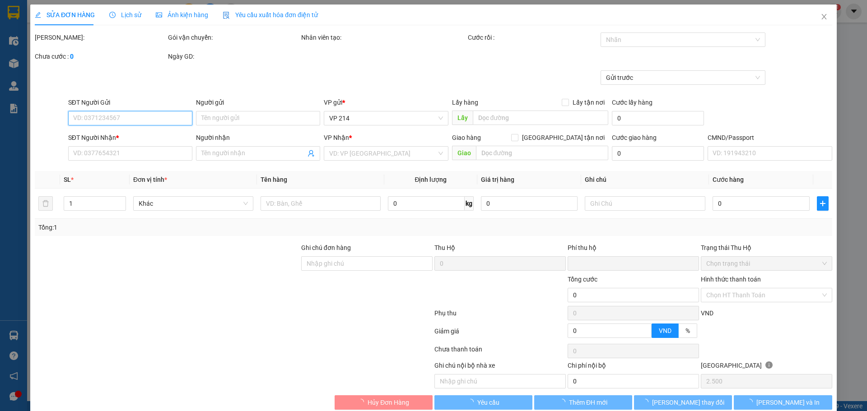
type input "0819969815"
type input "liên"
type input "0567679999"
type input "hiêu"
checkbox input "true"
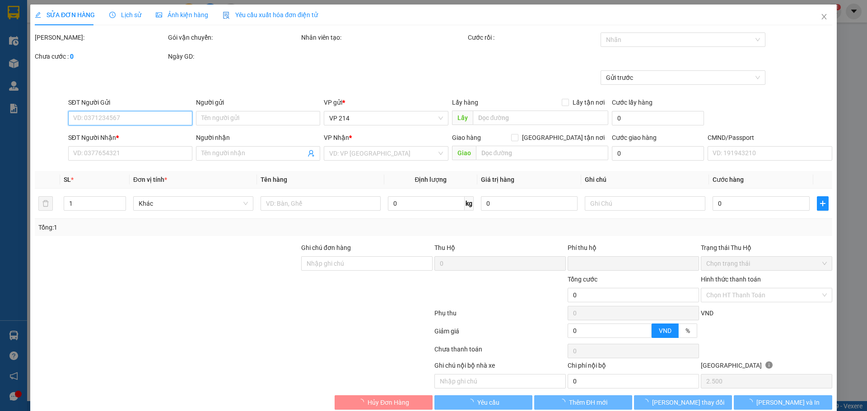
type input "dg số 8 phường 10 gò vấp"
type input "0"
type input "130.000"
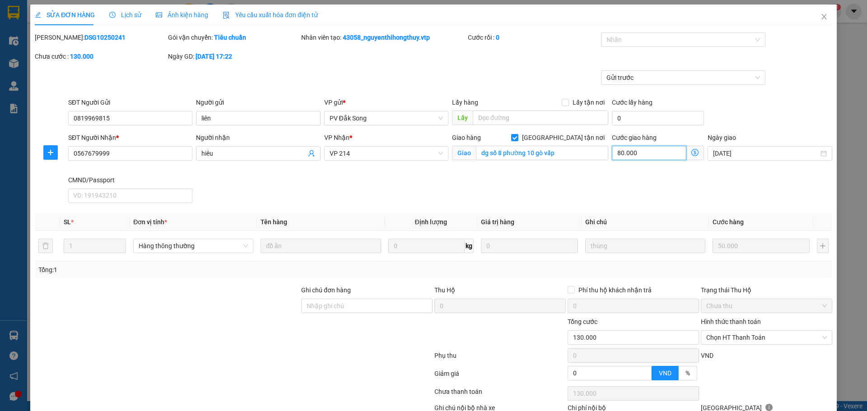
click at [637, 154] on input "80.000" at bounding box center [649, 153] width 75 height 14
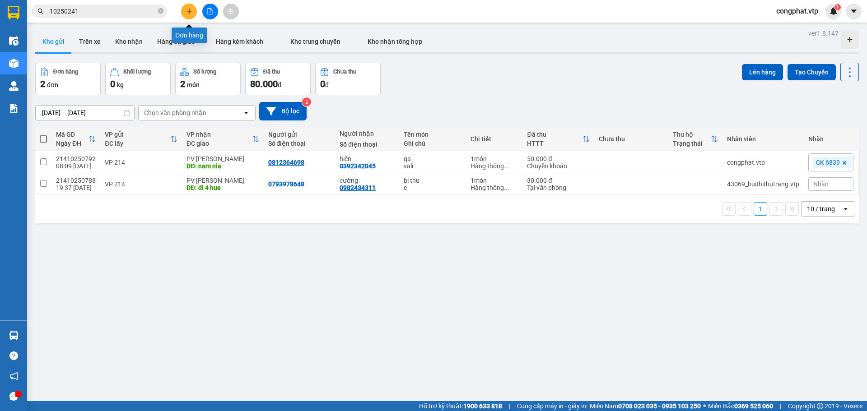
click at [189, 6] on button at bounding box center [189, 12] width 16 height 16
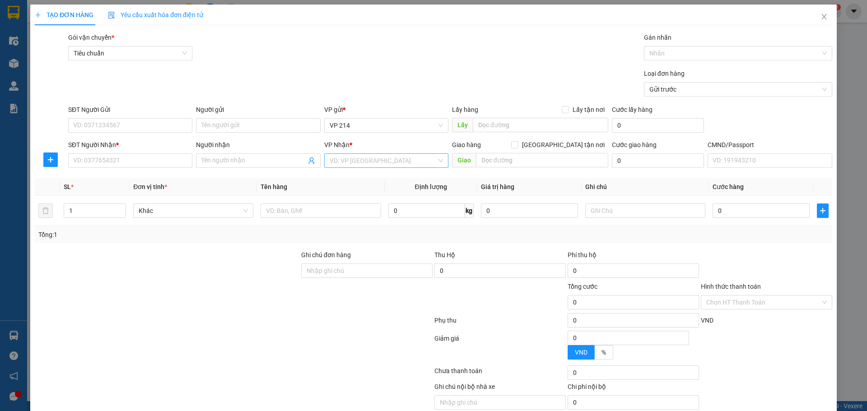
click at [368, 157] on input "search" at bounding box center [383, 161] width 107 height 14
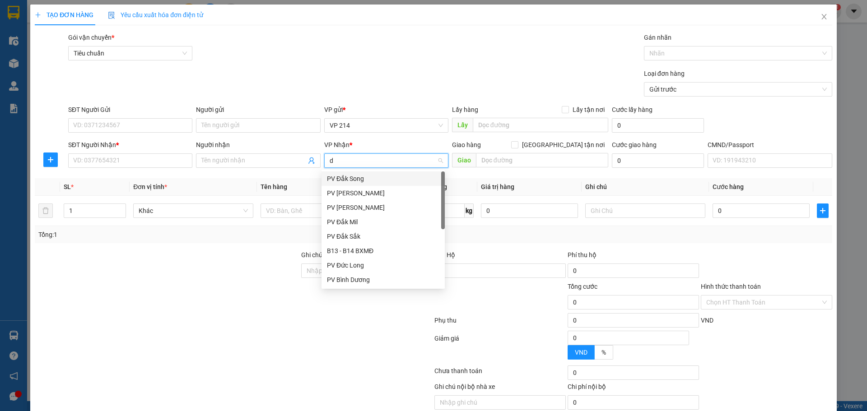
type input "dm"
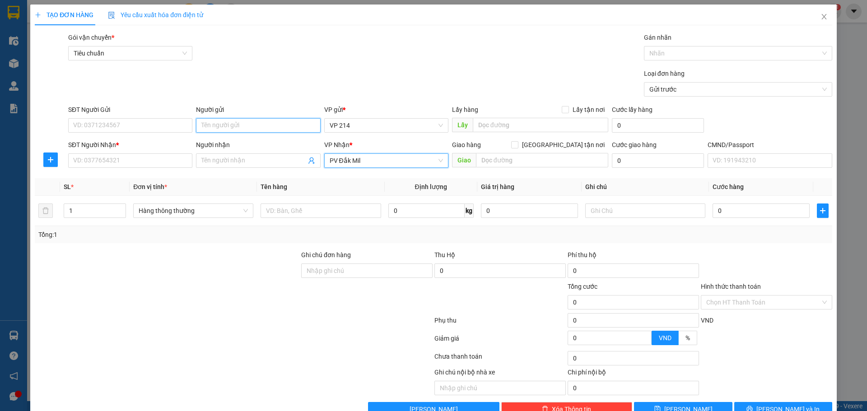
click at [255, 129] on input "Người gửi" at bounding box center [258, 125] width 124 height 14
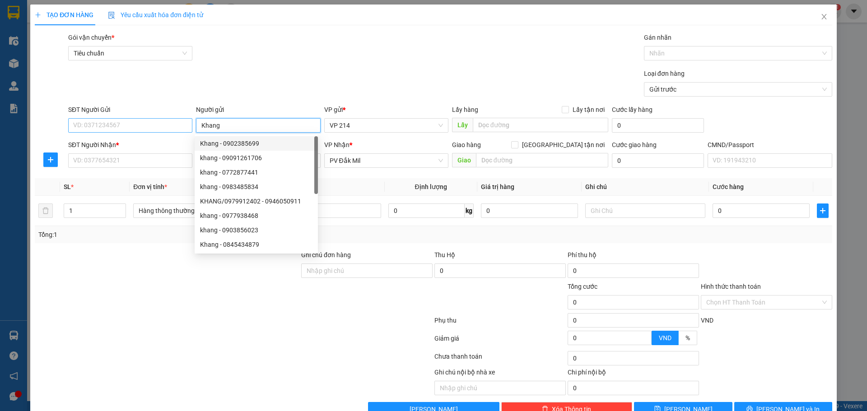
type input "Khang"
click at [124, 125] on input "SĐT Người Gửi" at bounding box center [130, 125] width 124 height 14
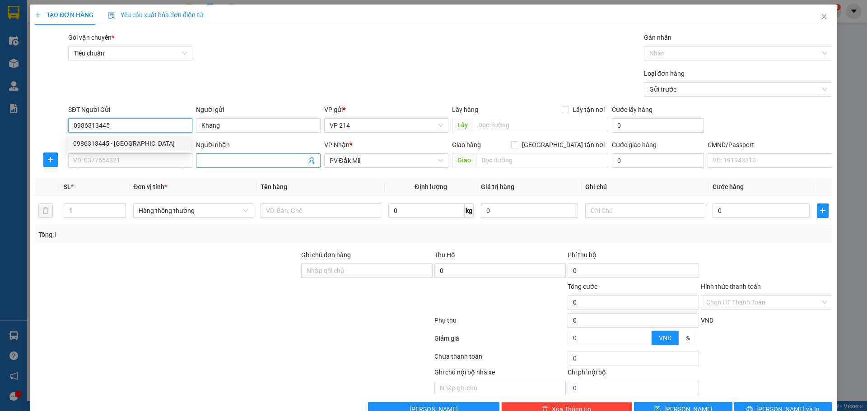
type input "0986313445"
click at [233, 162] on input "Người nhận" at bounding box center [253, 161] width 104 height 10
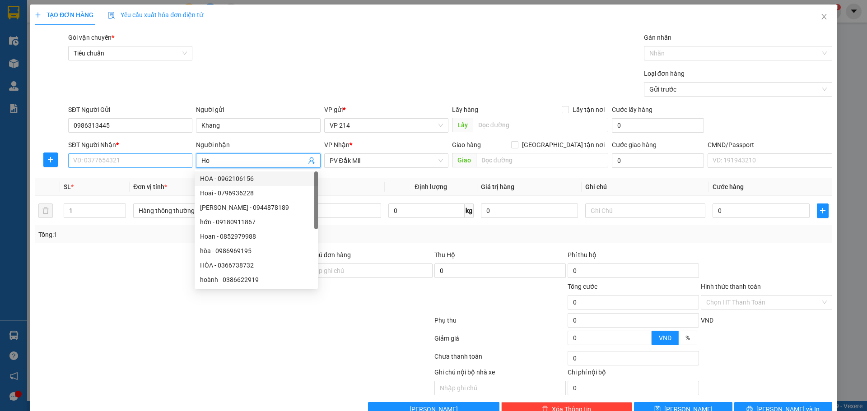
type input "Ho"
click at [130, 162] on input "SĐT Người Nhận *" at bounding box center [130, 161] width 124 height 14
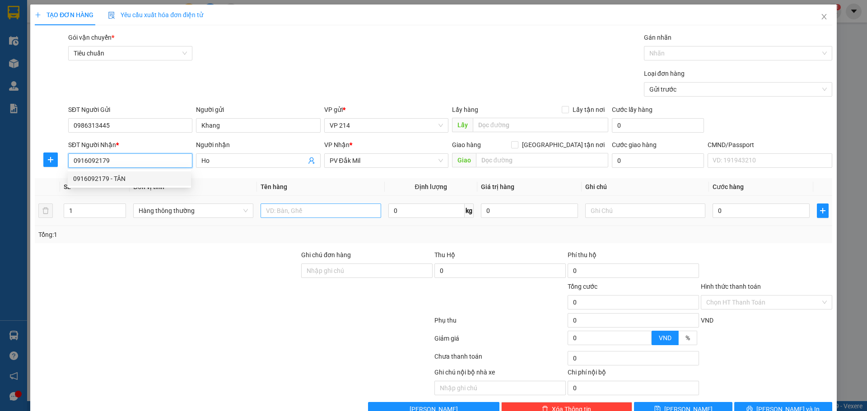
type input "0916092179"
click at [313, 208] on input "text" at bounding box center [321, 211] width 120 height 14
type input "phu tung"
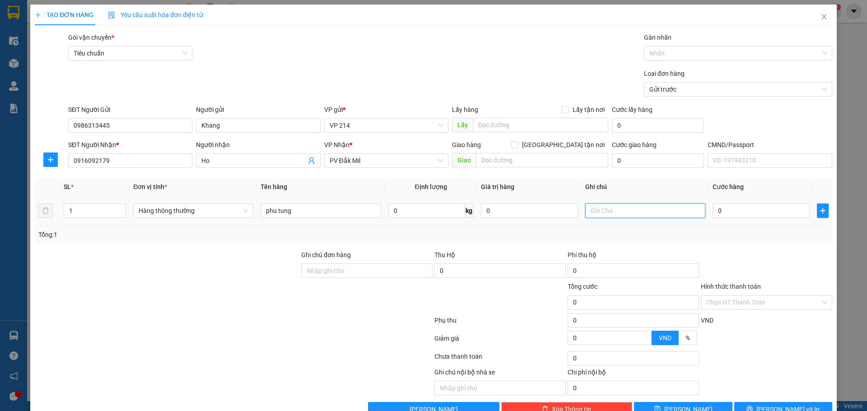
click at [627, 213] on input "text" at bounding box center [645, 211] width 120 height 14
type input "th"
click at [726, 210] on input "0" at bounding box center [761, 211] width 97 height 14
type input "6"
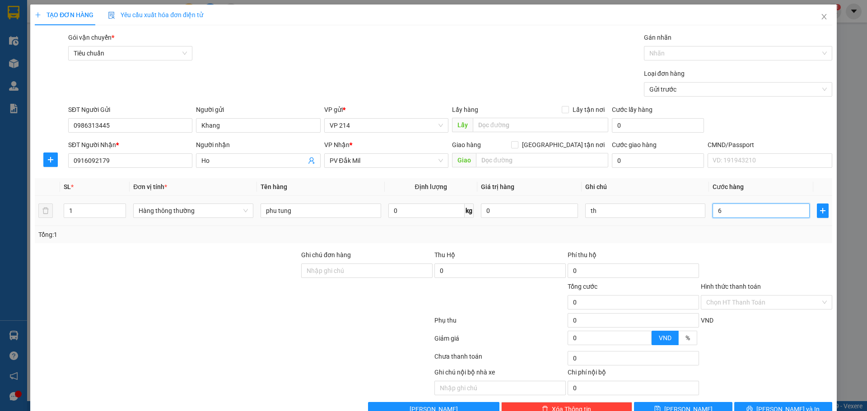
type input "6"
type input "60"
type input "600"
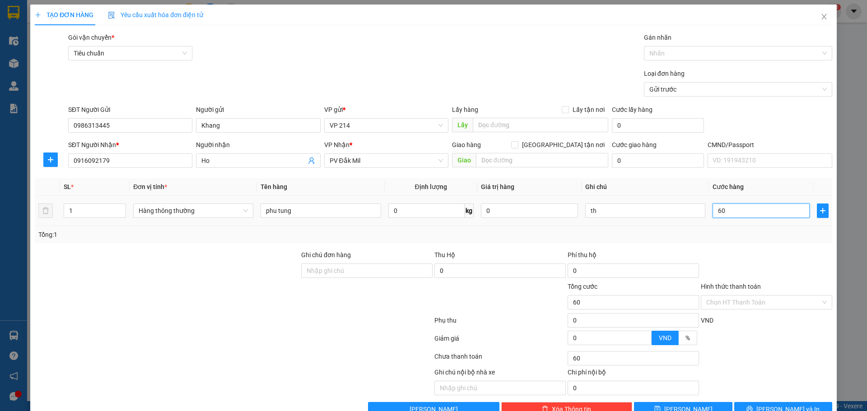
type input "600"
type input "6.000"
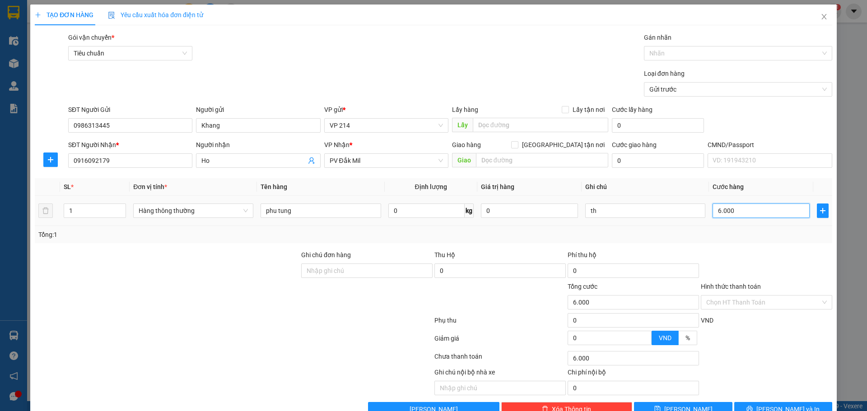
type input "60.000"
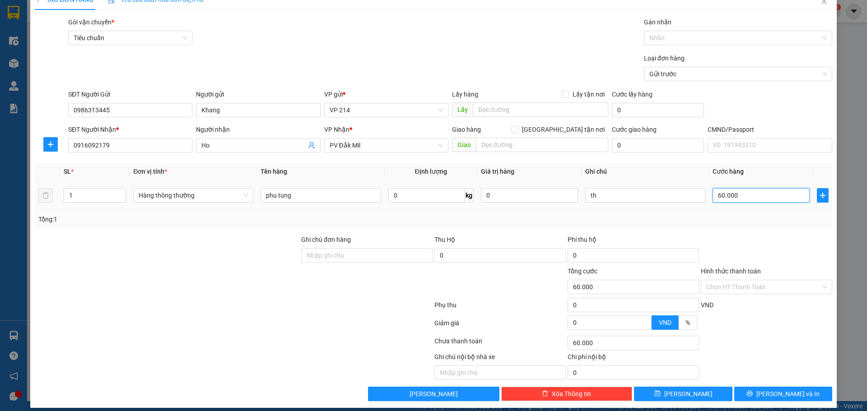
scroll to position [23, 0]
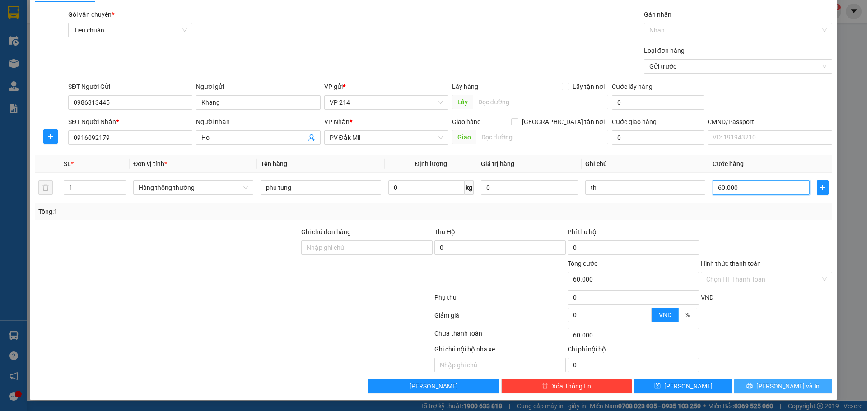
type input "60.000"
click at [787, 387] on span "[PERSON_NAME] và In" at bounding box center [787, 387] width 63 height 10
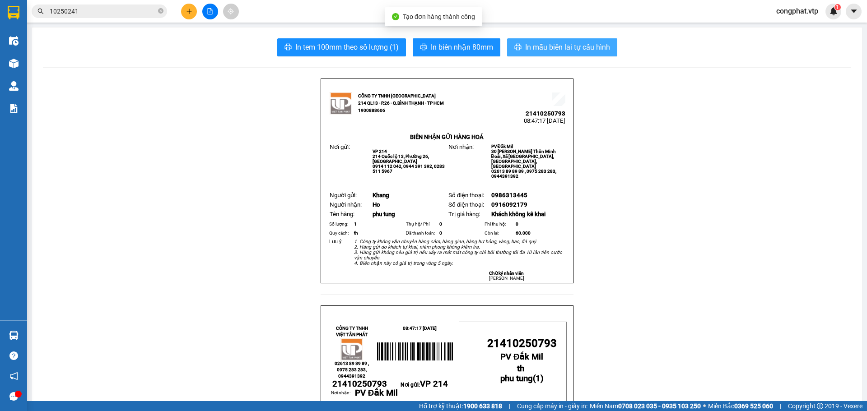
click at [556, 52] on span "In mẫu biên lai tự cấu hình" at bounding box center [567, 47] width 85 height 11
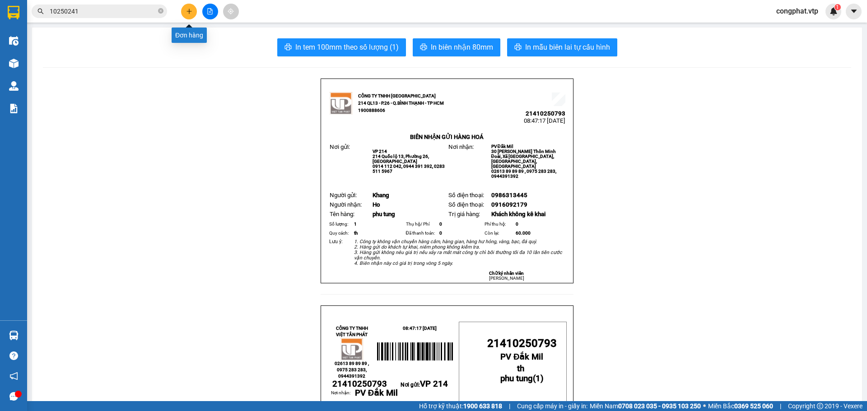
click at [190, 14] on icon "plus" at bounding box center [189, 11] width 6 height 6
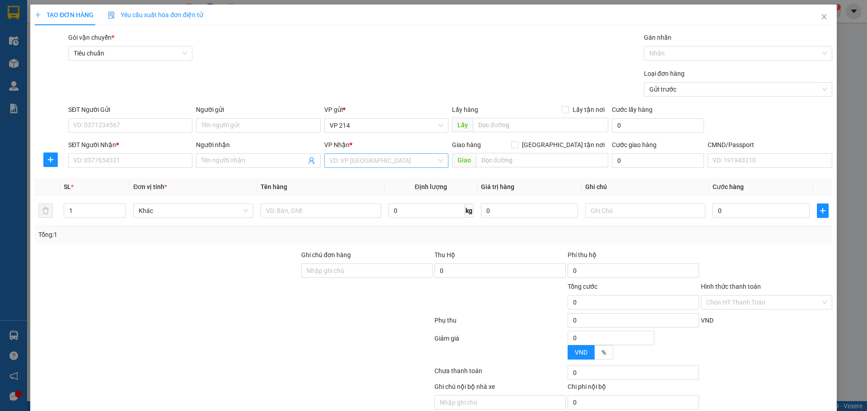
click at [362, 160] on input "search" at bounding box center [383, 161] width 107 height 14
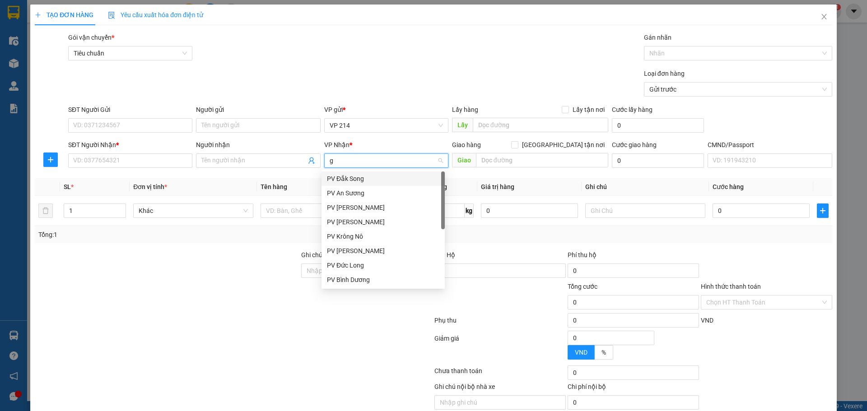
type input "gn"
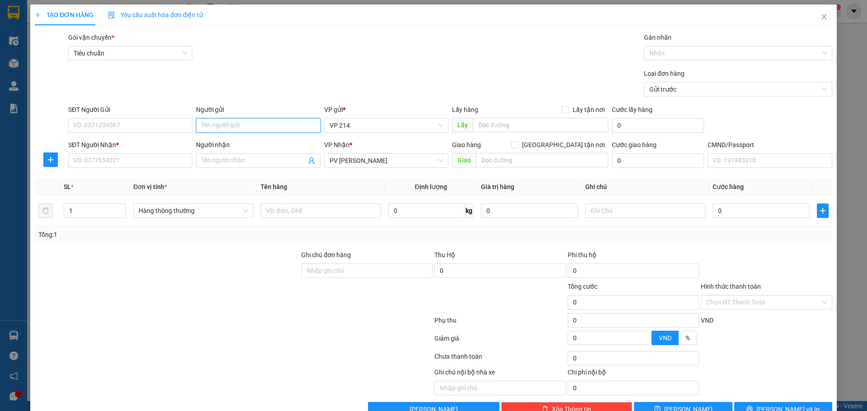
click at [257, 127] on input "Người gửi" at bounding box center [258, 125] width 124 height 14
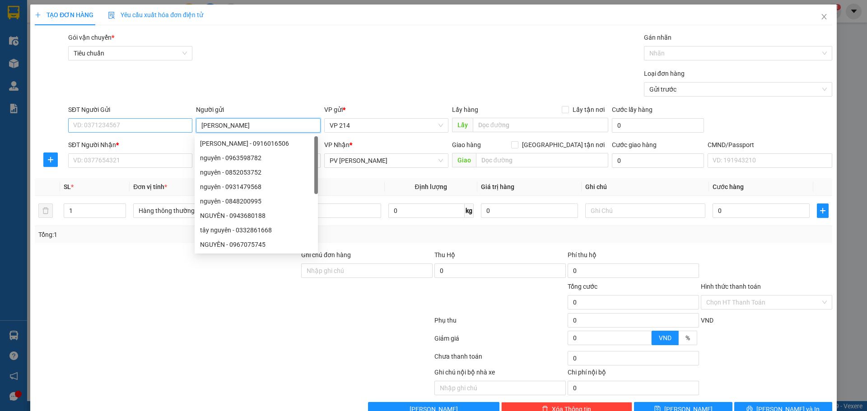
type input "[PERSON_NAME]"
click at [155, 125] on input "SĐT Người Gửi" at bounding box center [130, 125] width 124 height 14
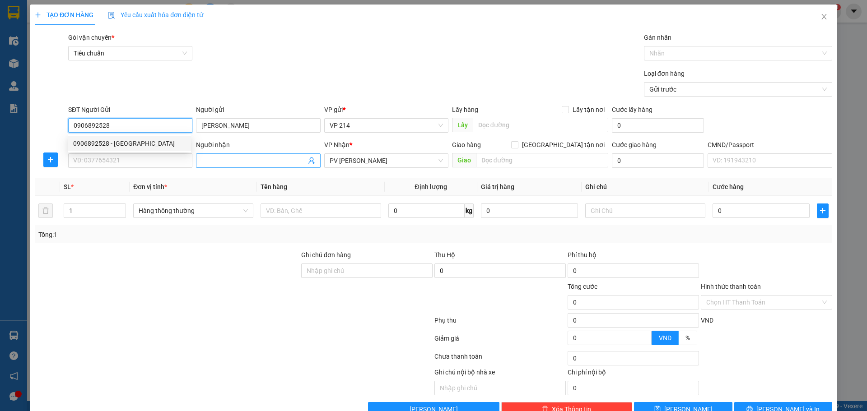
type input "0906892528"
click at [233, 160] on input "Người nhận" at bounding box center [253, 161] width 104 height 10
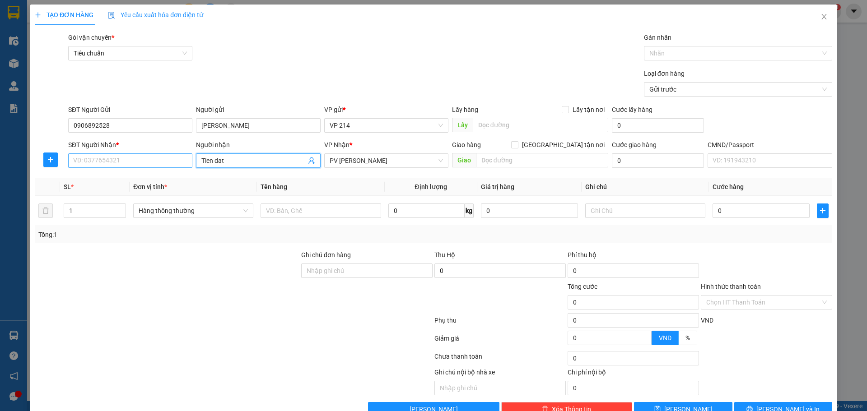
type input "Tien dat"
click at [80, 159] on input "SĐT Người Nhận *" at bounding box center [130, 161] width 124 height 14
type input "0968851416"
click at [305, 202] on div at bounding box center [321, 211] width 120 height 18
click at [306, 207] on input "text" at bounding box center [321, 211] width 120 height 14
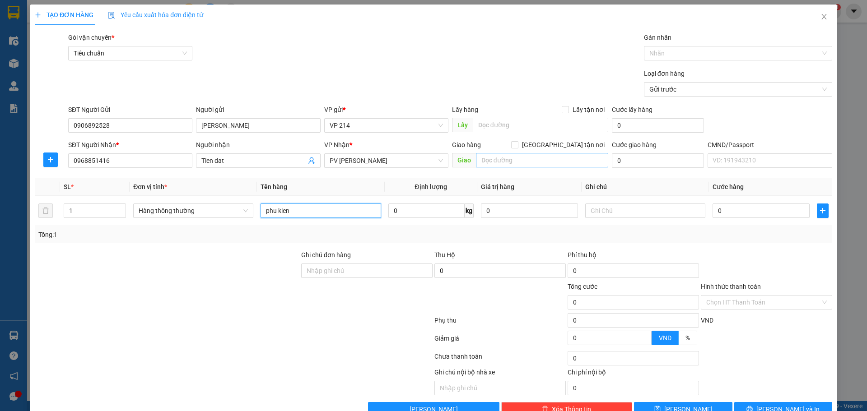
type input "phu kien"
click at [503, 159] on input "text" at bounding box center [542, 160] width 132 height 14
click at [563, 110] on input "Lấy tận nơi" at bounding box center [565, 109] width 6 height 6
checkbox input "true"
click at [490, 124] on input "text" at bounding box center [540, 125] width 135 height 14
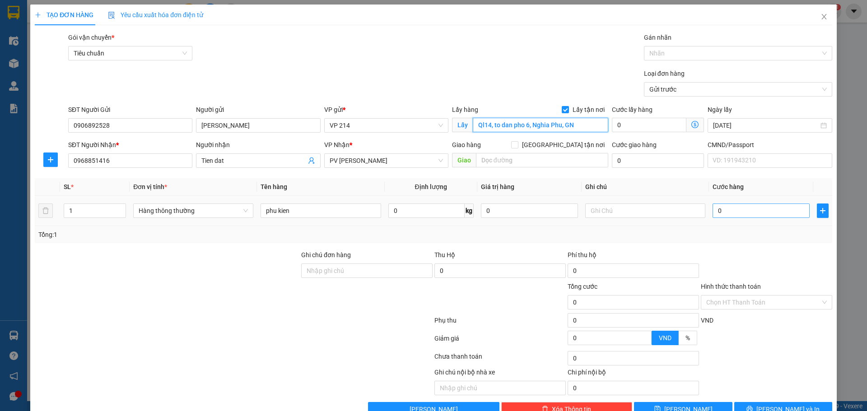
type input "Ql14, to dan pho 6, Nghia Phu, GN"
click at [771, 213] on input "0" at bounding box center [761, 211] width 97 height 14
click at [595, 162] on input "text" at bounding box center [542, 160] width 132 height 14
click at [517, 145] on input "[GEOGRAPHIC_DATA] tận nơi" at bounding box center [514, 144] width 6 height 6
checkbox input "true"
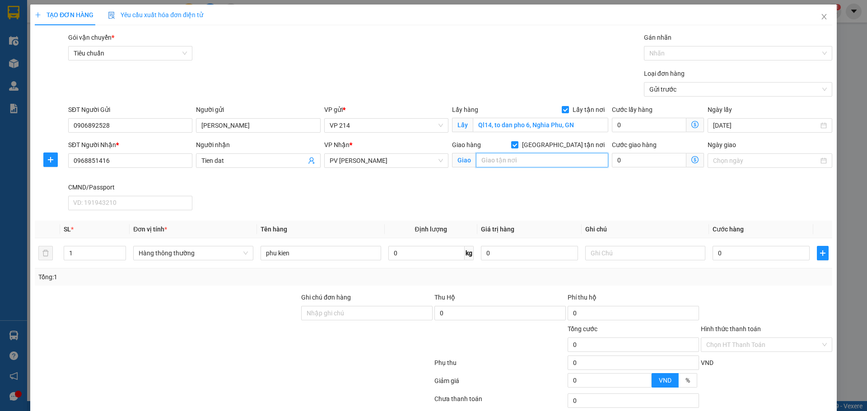
click at [542, 163] on input "text" at bounding box center [542, 160] width 132 height 14
click at [504, 160] on input "text" at bounding box center [542, 160] width 132 height 14
type input "GTN"
click at [737, 257] on input "0" at bounding box center [761, 253] width 97 height 14
type input "4"
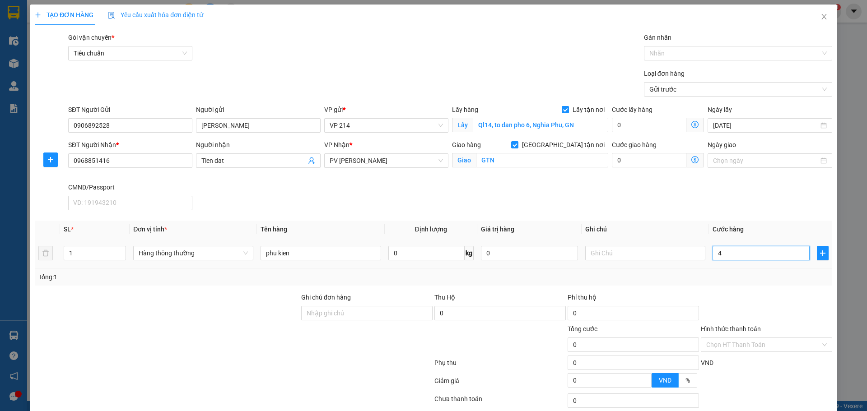
type input "4"
type input "40"
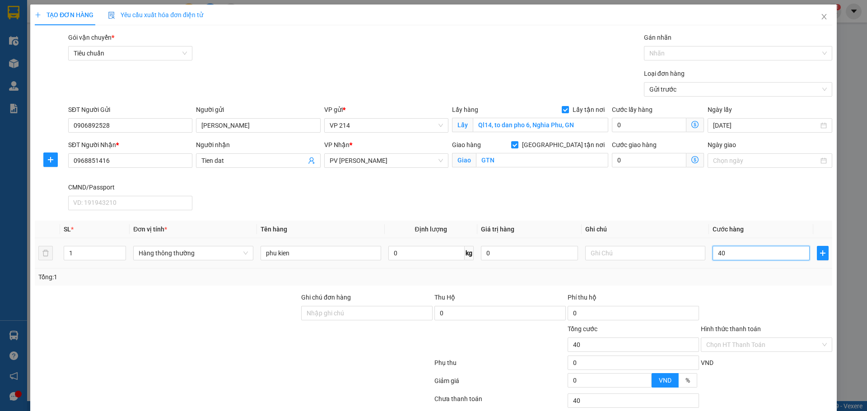
type input "400"
type input "4.000"
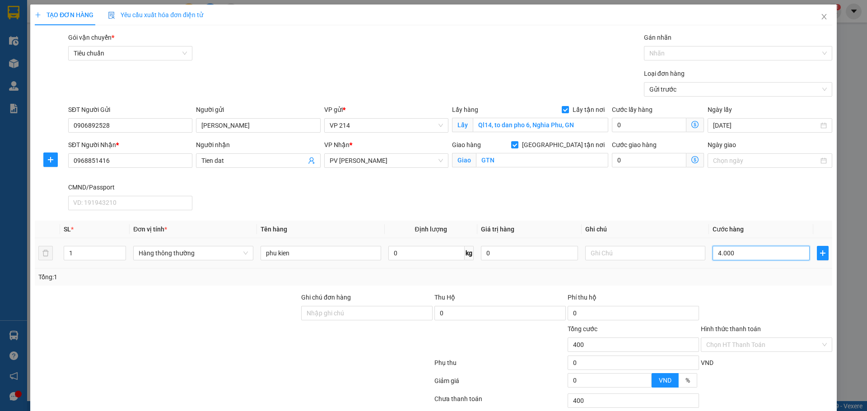
type input "4.000"
type input "40.000"
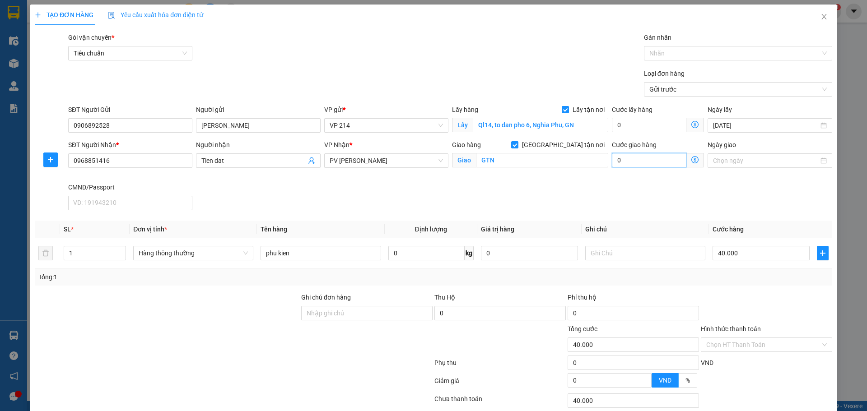
click at [626, 160] on input "0" at bounding box center [649, 160] width 75 height 14
type input "40.004"
type input "40"
type input "40.040"
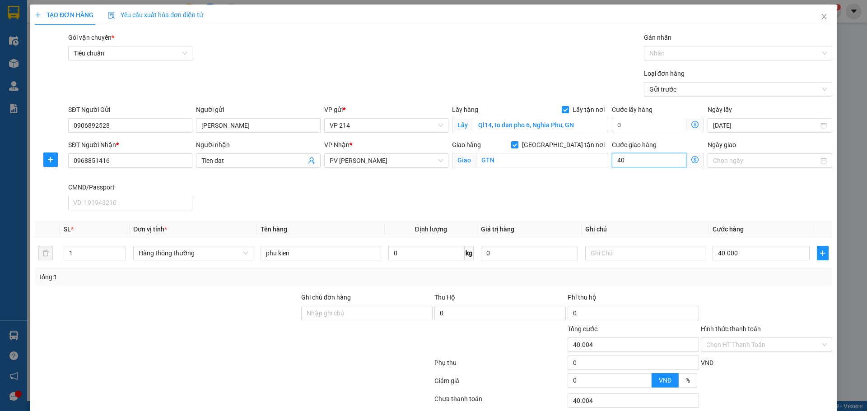
type input "40.040"
type input "4"
type input "40.004"
type input "40.000"
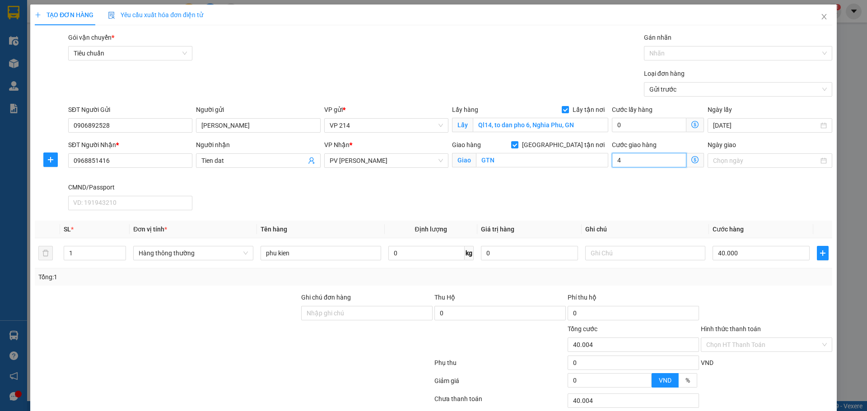
type input "40.000"
type input "3"
type input "40.003"
type input "30"
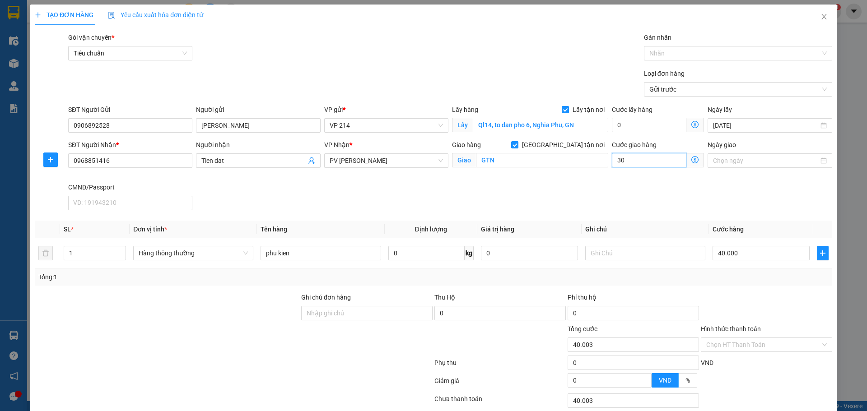
type input "40.030"
type input "300"
type input "40.300"
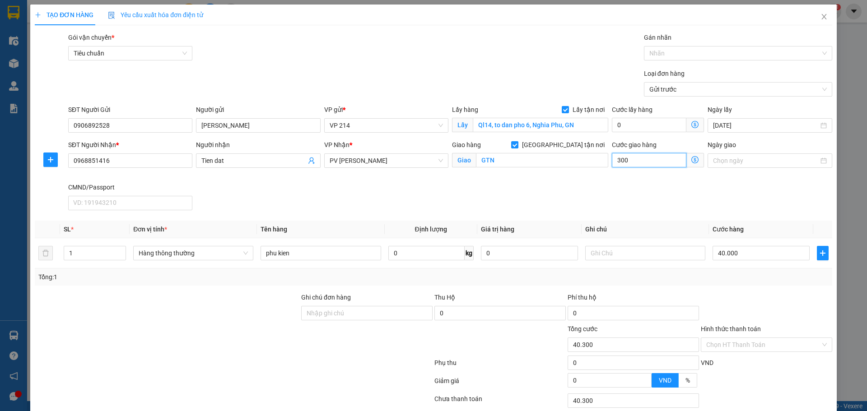
type input "3.000"
type input "43.000"
type input "70.000"
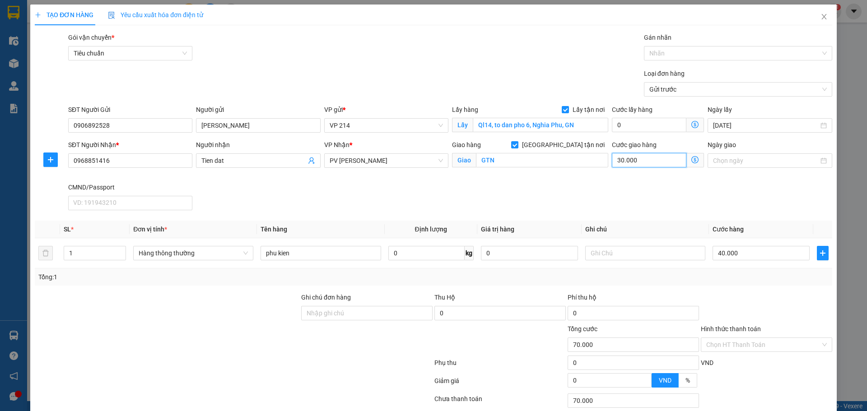
scroll to position [65, 0]
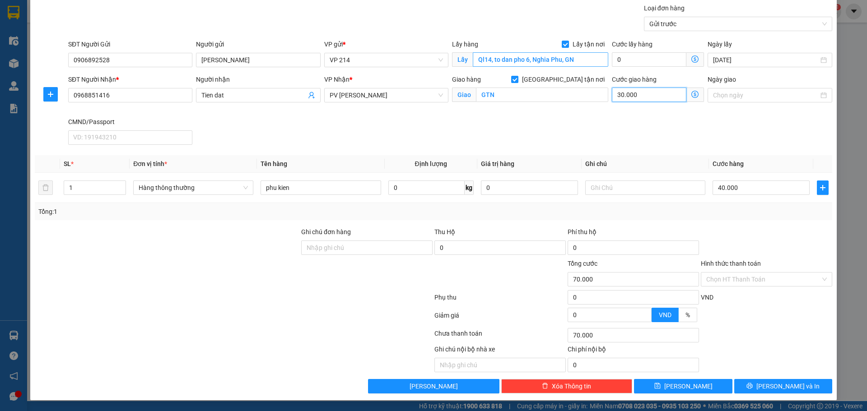
type input "30.000"
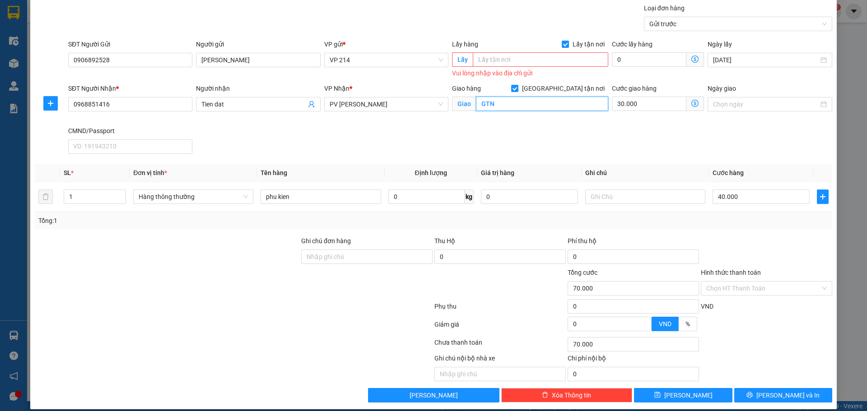
click at [493, 106] on input "GTN" at bounding box center [542, 104] width 132 height 14
type input "G"
type input "QL14, t dan pho 6, NGhia Phu, GN"
click at [774, 396] on span "[PERSON_NAME] và In" at bounding box center [787, 396] width 63 height 10
click at [509, 61] on input "text" at bounding box center [540, 59] width 135 height 14
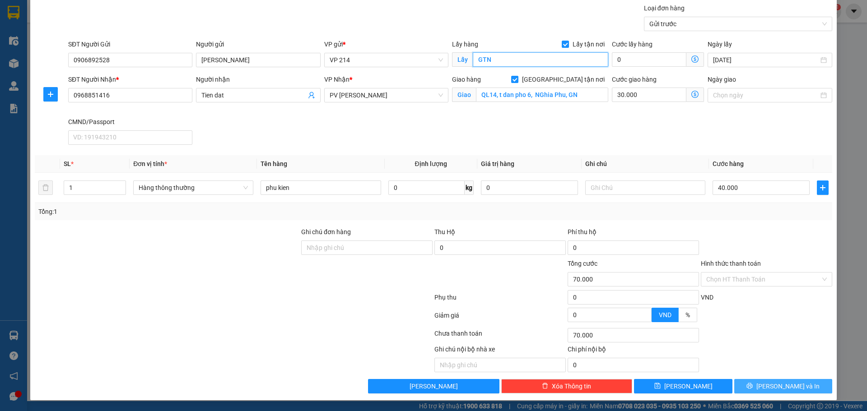
type input "GTN"
click at [768, 389] on button "[PERSON_NAME] và In" at bounding box center [783, 386] width 98 height 14
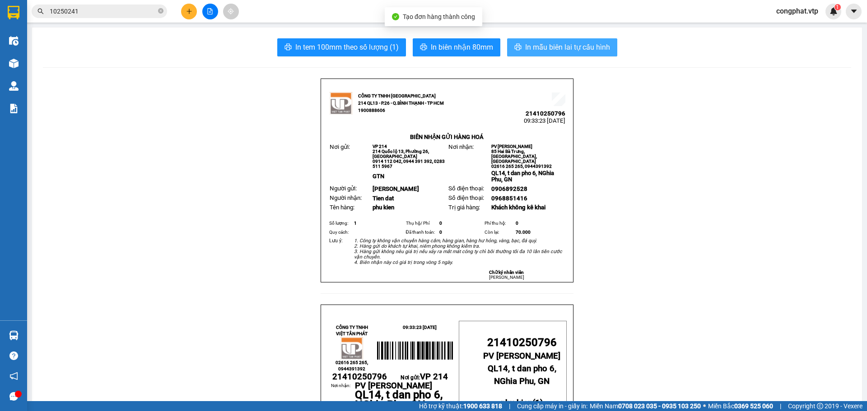
click at [539, 47] on span "In mẫu biên lai tự cấu hình" at bounding box center [567, 47] width 85 height 11
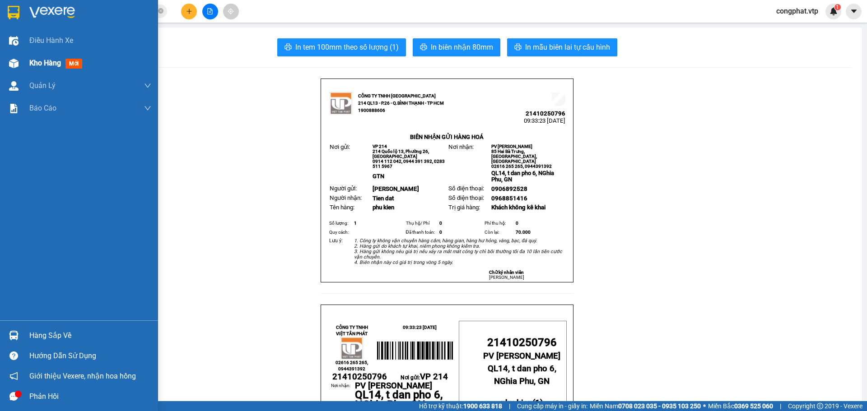
click at [16, 67] on img at bounding box center [13, 63] width 9 height 9
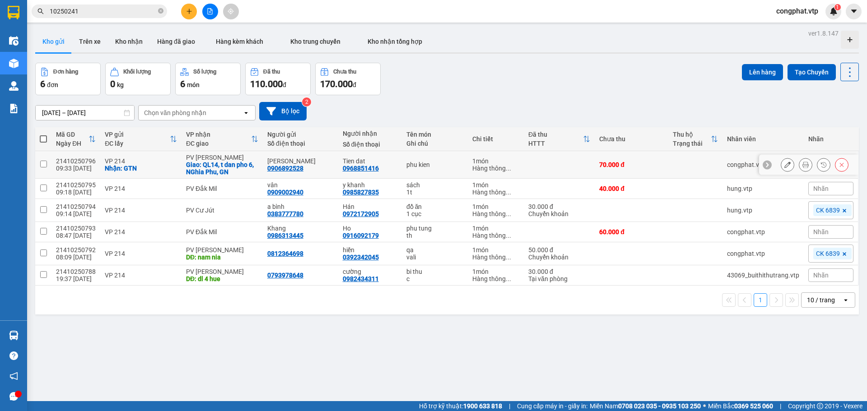
click at [113, 168] on div "Nhận: GTN" at bounding box center [141, 168] width 72 height 7
checkbox input "true"
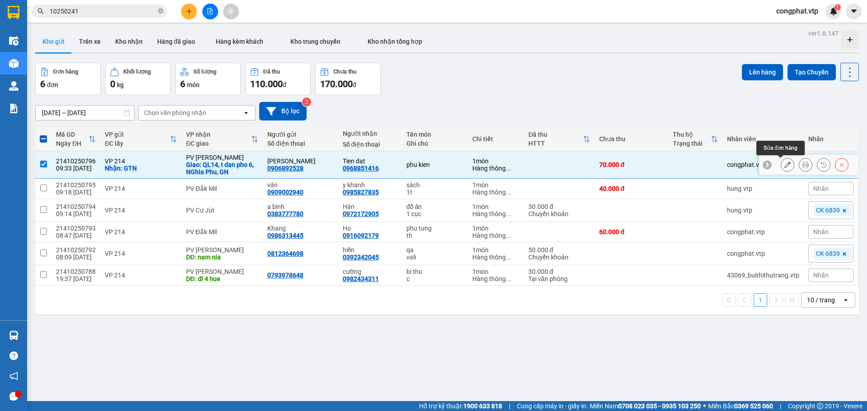
click at [781, 165] on button at bounding box center [787, 165] width 13 height 16
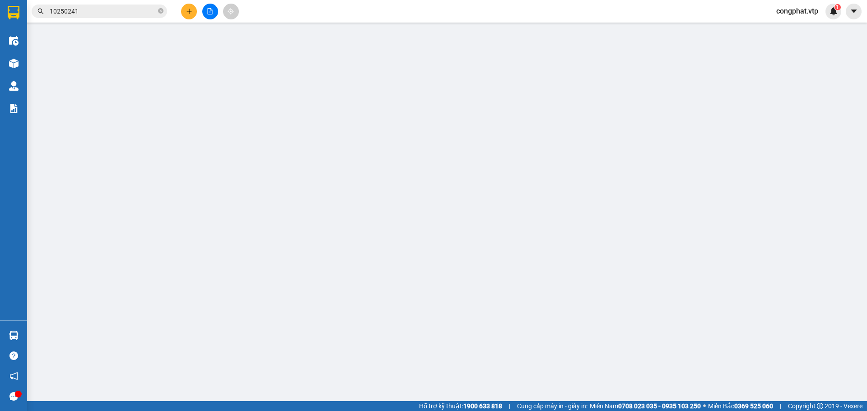
type input "0906892528"
type input "[PERSON_NAME]"
checkbox input "true"
type input "GTN"
type input "0968851416"
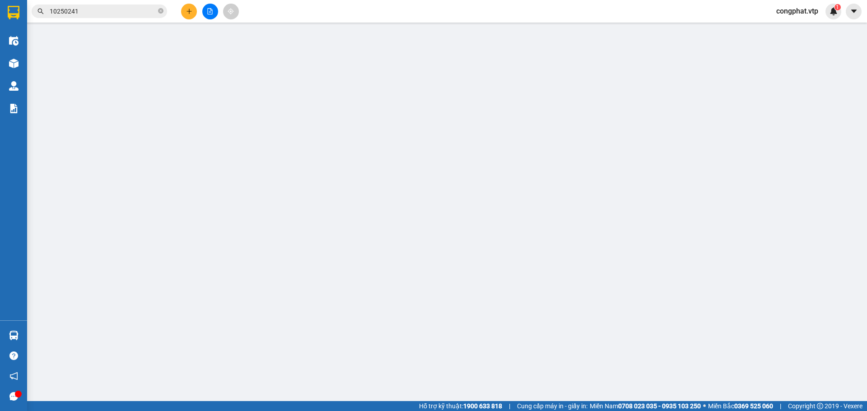
type input "Tien dat"
checkbox input "true"
type input "QL14, t dan pho 6, NGhia Phu, GN"
type input "0"
type input "70.000"
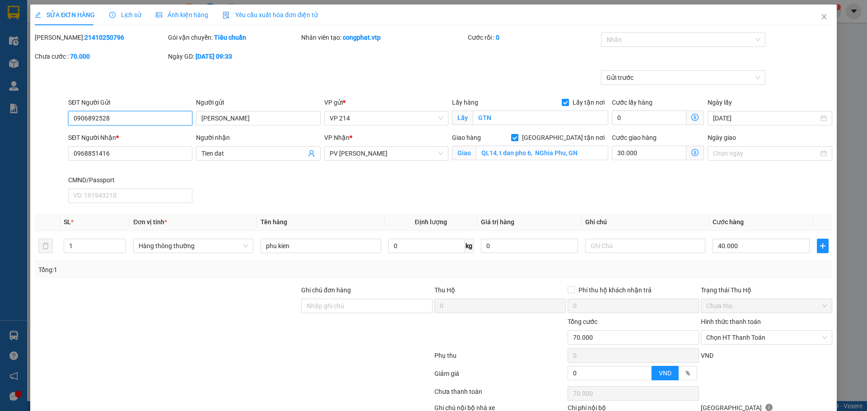
click at [817, 305] on span "Chưa thu" at bounding box center [766, 306] width 121 height 14
click at [814, 337] on input "Hình thức thanh toán" at bounding box center [763, 338] width 114 height 14
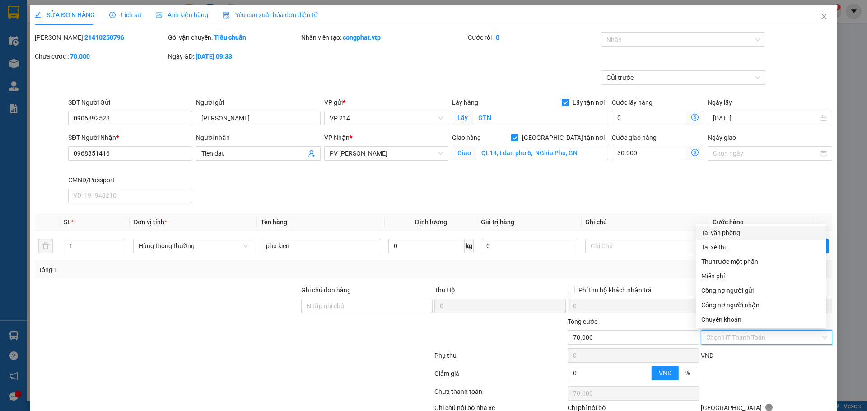
click at [739, 233] on div "Tại văn phòng" at bounding box center [761, 233] width 120 height 10
type input "0"
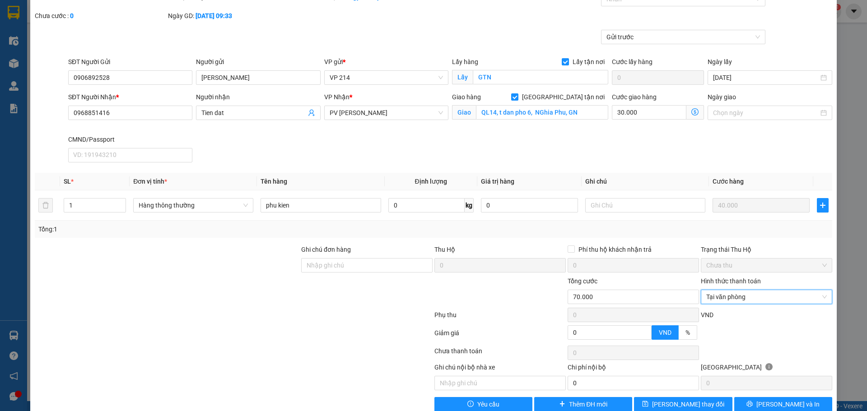
scroll to position [59, 0]
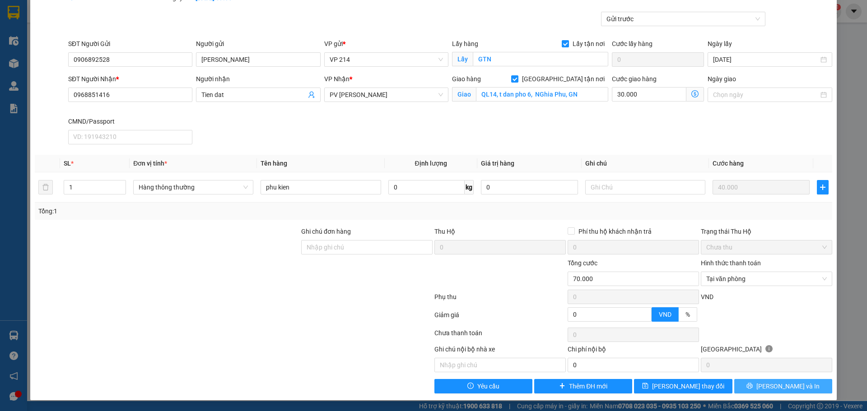
click at [753, 385] on icon "printer" at bounding box center [749, 386] width 6 height 6
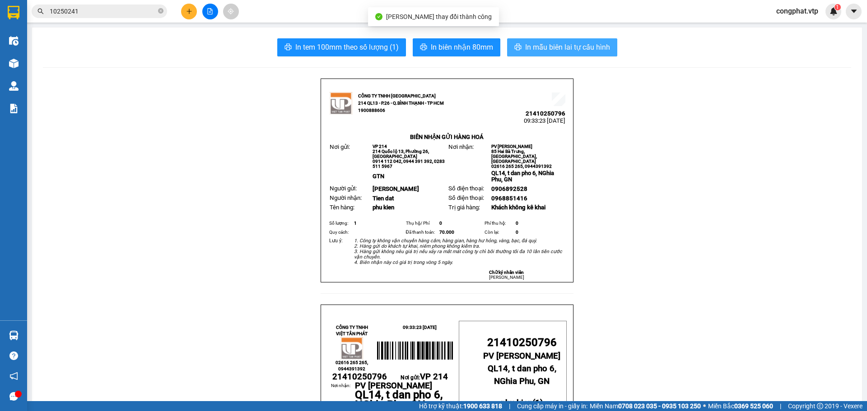
drag, startPoint x: 556, startPoint y: 51, endPoint x: 556, endPoint y: 45, distance: 6.3
click at [556, 48] on span "In mẫu biên lai tự cấu hình" at bounding box center [567, 47] width 85 height 11
